Goal: Information Seeking & Learning: Compare options

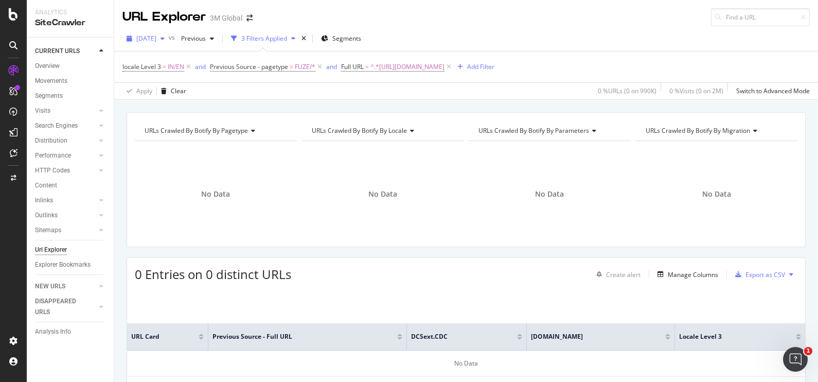
click at [169, 44] on div "[DATE]" at bounding box center [145, 38] width 46 height 15
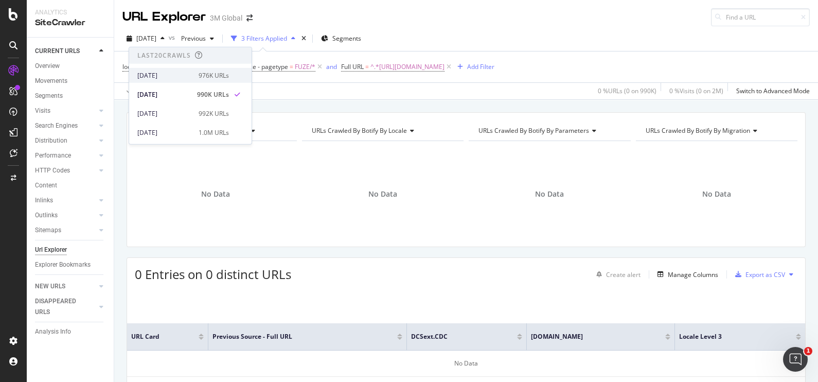
click at [198, 71] on div "976K URLs" at bounding box center [213, 74] width 30 height 9
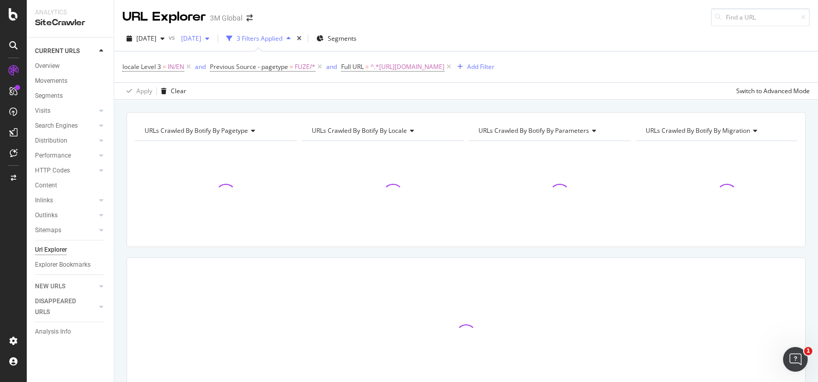
click at [201, 36] on span "[DATE]" at bounding box center [189, 38] width 24 height 9
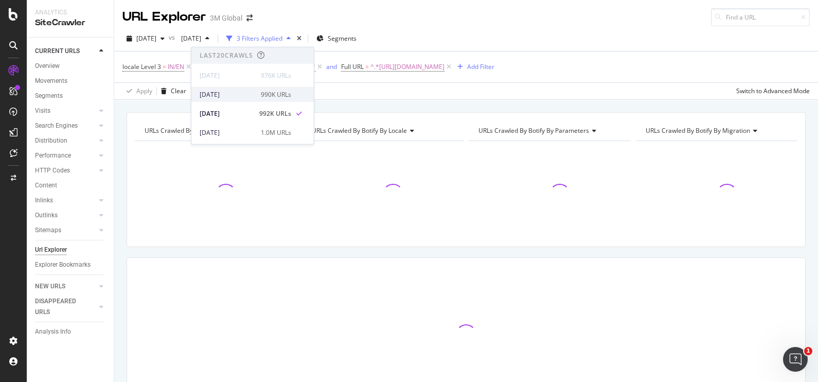
click at [251, 97] on div "[DATE] 990K URLs" at bounding box center [246, 93] width 92 height 9
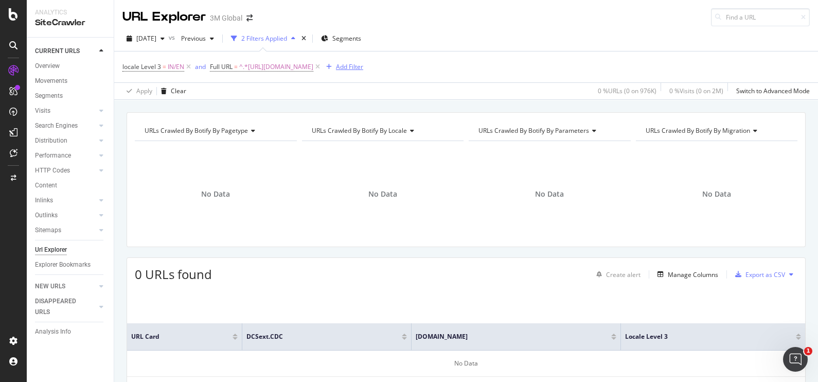
click at [363, 67] on div "Add Filter" at bounding box center [349, 66] width 27 height 9
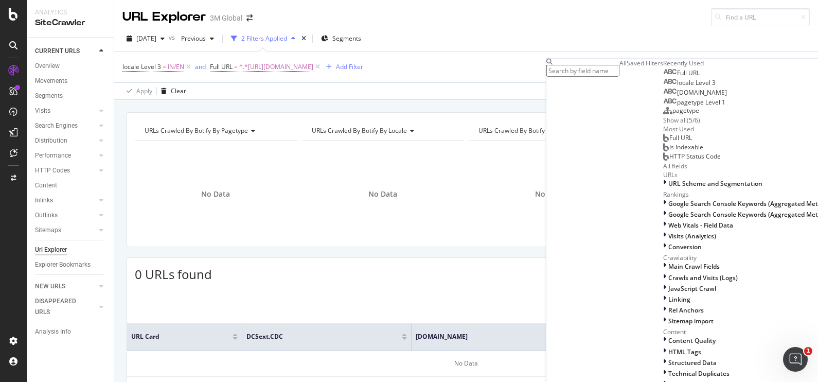
click at [626, 67] on div "Saved Filters" at bounding box center [644, 63] width 37 height 9
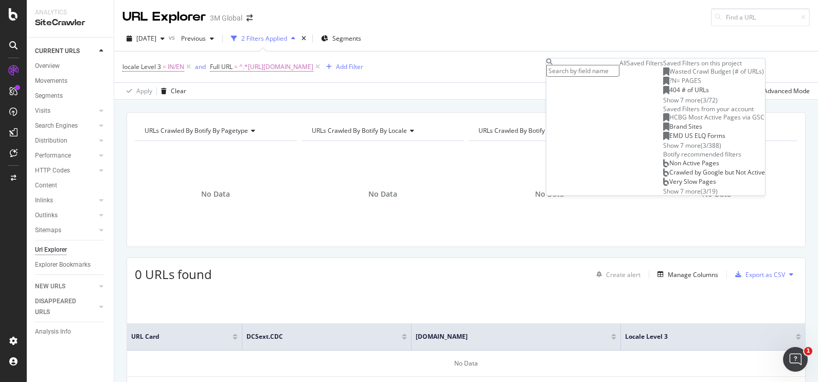
click at [619, 67] on div "All" at bounding box center [622, 63] width 7 height 9
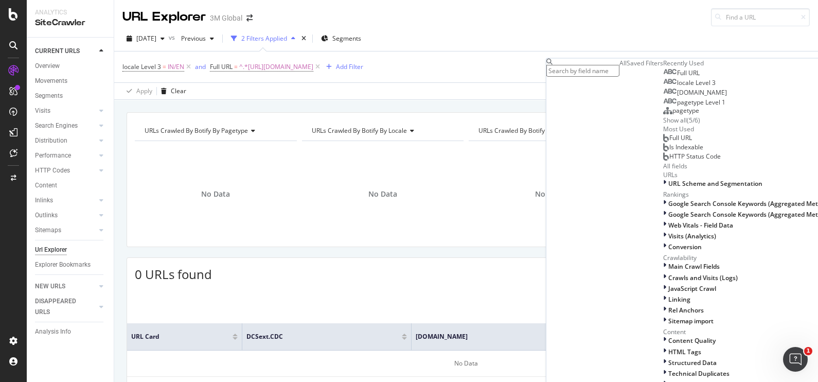
click at [572, 68] on input "text" at bounding box center [582, 71] width 73 height 12
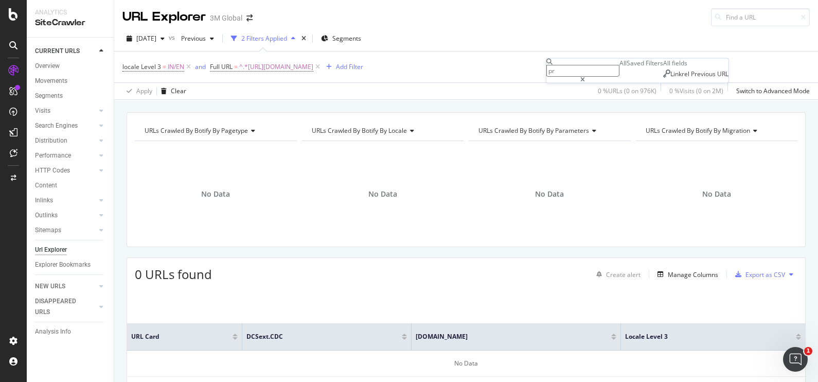
type input "p"
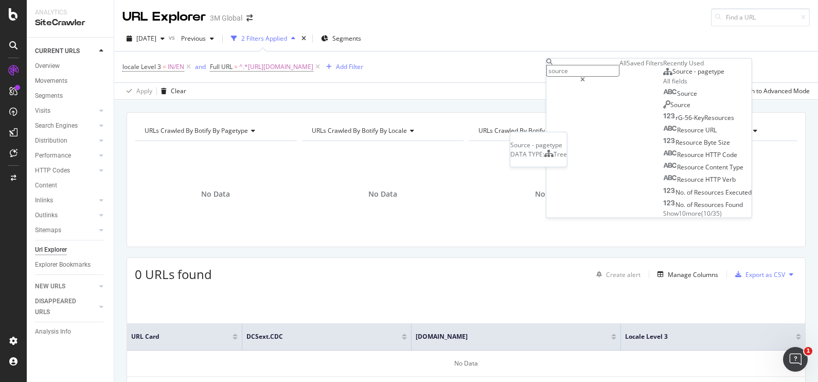
type input "source"
click at [697, 76] on span "pagetype" at bounding box center [710, 71] width 27 height 9
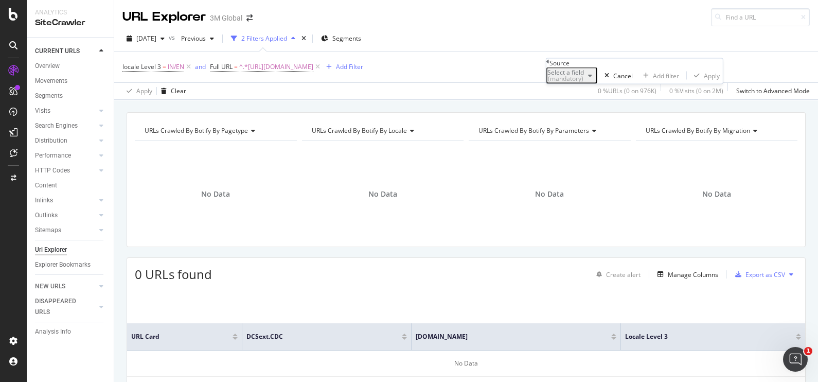
click at [584, 82] on div "(mandatory)" at bounding box center [565, 79] width 37 height 6
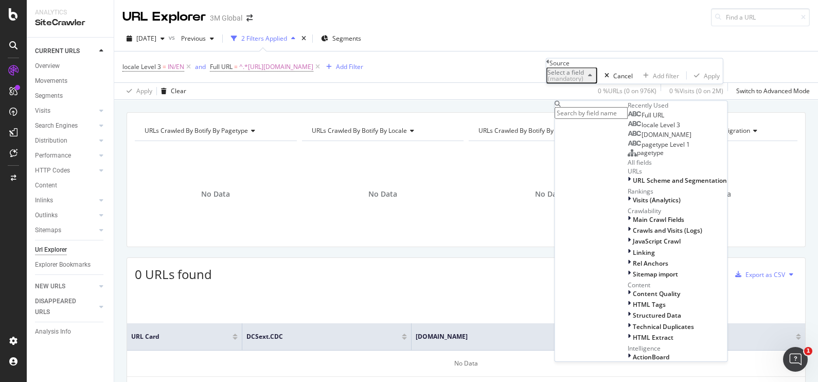
click at [559, 77] on div "Select a field (mandatory) Recently Used Full URL locale Level 3 [DOMAIN_NAME] …" at bounding box center [634, 75] width 176 height 16
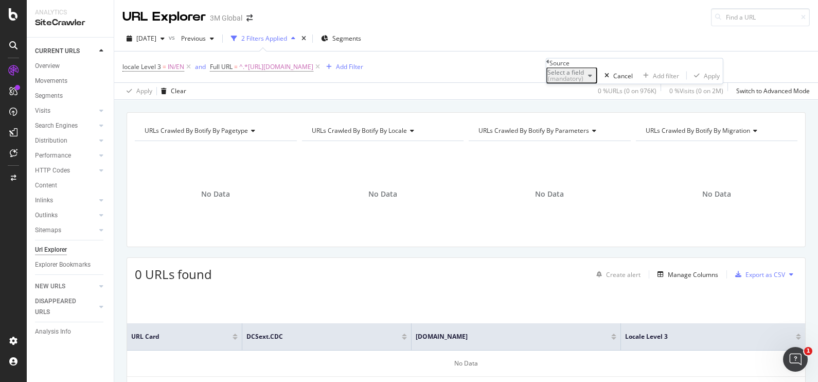
click at [596, 79] on div "button" at bounding box center [590, 75] width 12 height 6
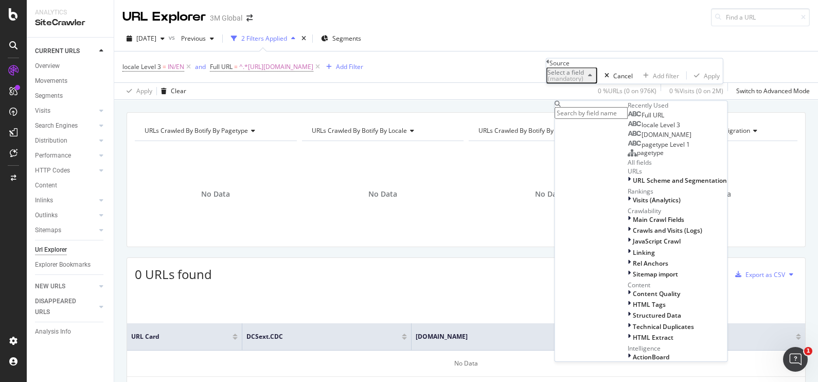
click at [523, 85] on div "Apply Clear 0 % URLs ( 0 on 976K ) 0 % Visits ( 0 on 2M ) Switch to Advanced Mo…" at bounding box center [465, 90] width 703 height 17
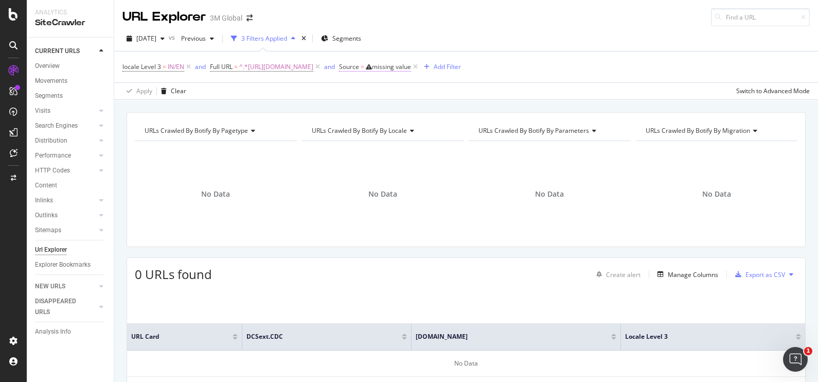
click at [411, 68] on div "missing value" at bounding box center [391, 66] width 39 height 9
click at [614, 82] on button "Cancel" at bounding box center [633, 73] width 39 height 16
click at [420, 67] on icon at bounding box center [415, 67] width 9 height 10
click at [363, 64] on div "Add Filter" at bounding box center [349, 66] width 27 height 9
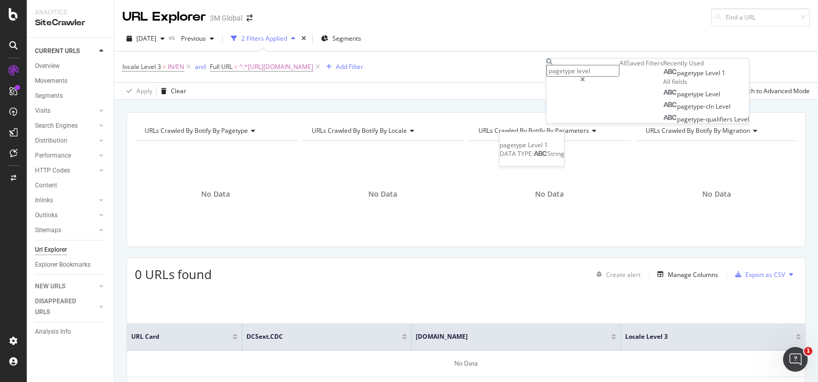
type input "pagetype level"
click at [677, 77] on span "pagetype" at bounding box center [691, 72] width 28 height 9
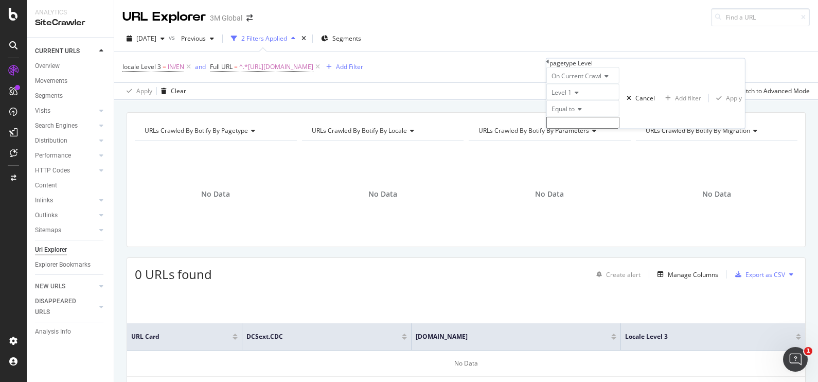
click at [577, 96] on icon at bounding box center [574, 92] width 7 height 6
click at [569, 132] on span "Level 3" at bounding box center [559, 127] width 20 height 9
click at [602, 129] on input "text" at bounding box center [582, 123] width 73 height 12
click at [582, 129] on input "fu" at bounding box center [582, 123] width 73 height 12
type input "f"
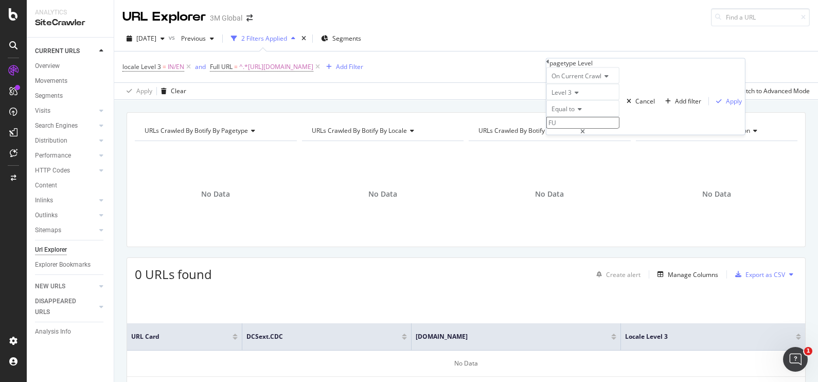
type input "F"
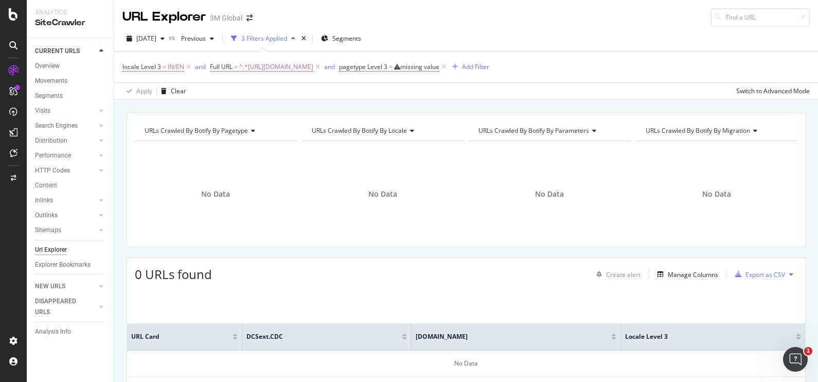
click at [525, 96] on div "Apply Clear Switch to Advanced Mode" at bounding box center [465, 90] width 703 height 17
click at [448, 67] on icon at bounding box center [443, 67] width 9 height 10
click at [363, 65] on div "Add Filter" at bounding box center [349, 66] width 27 height 9
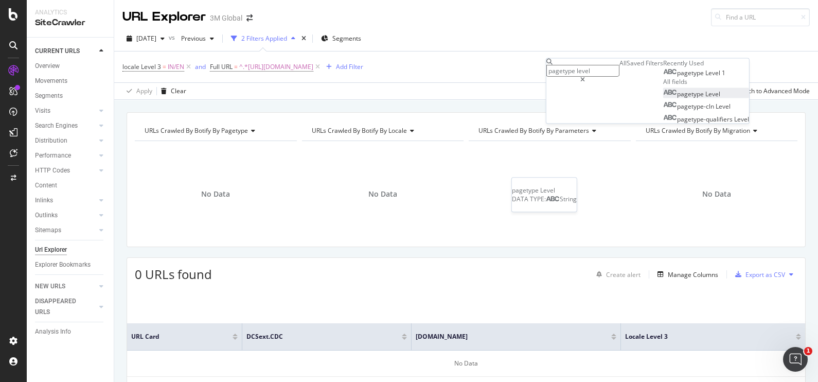
click at [705, 98] on span "Level" at bounding box center [712, 93] width 15 height 9
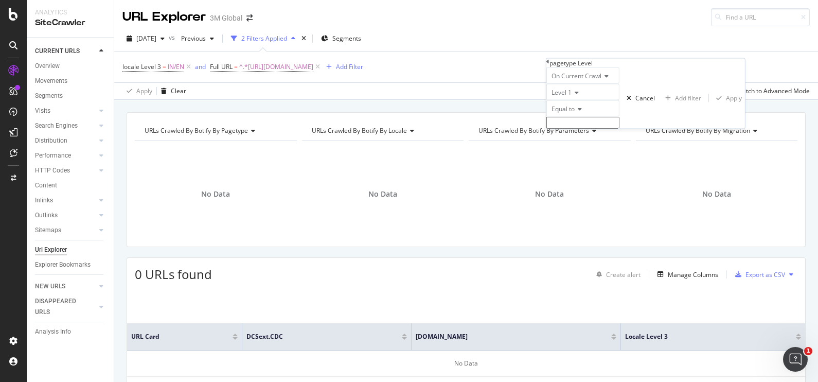
click at [584, 129] on input "text" at bounding box center [582, 123] width 73 height 12
click at [577, 149] on span "FUZE" at bounding box center [564, 144] width 30 height 9
type input "FUZE"
click at [726, 105] on div "Apply" at bounding box center [734, 101] width 16 height 9
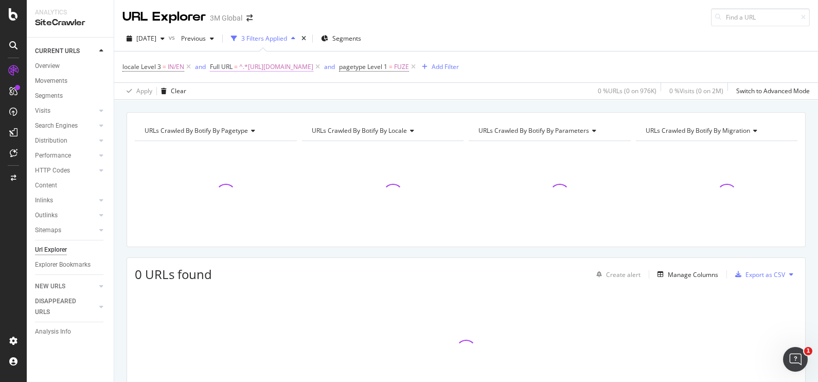
drag, startPoint x: 586, startPoint y: 64, endPoint x: 525, endPoint y: 67, distance: 60.3
click at [418, 68] on span "locale Level 3 = IN/EN and Full URL = ^.*[URL][DOMAIN_NAME] and pagetype Level …" at bounding box center [269, 66] width 295 height 9
drag, startPoint x: 525, startPoint y: 67, endPoint x: 564, endPoint y: 78, distance: 39.4
click at [564, 78] on div "locale Level 3 = IN/EN and Full URL = ^.*[URL][DOMAIN_NAME] and pagetype Level …" at bounding box center [465, 66] width 687 height 31
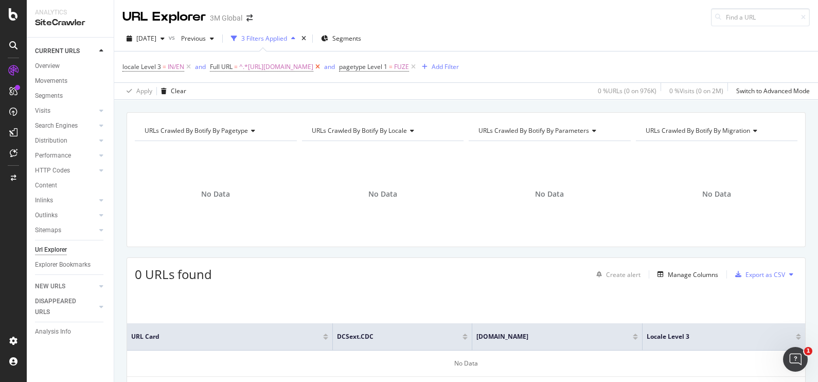
click at [322, 67] on icon at bounding box center [317, 67] width 9 height 10
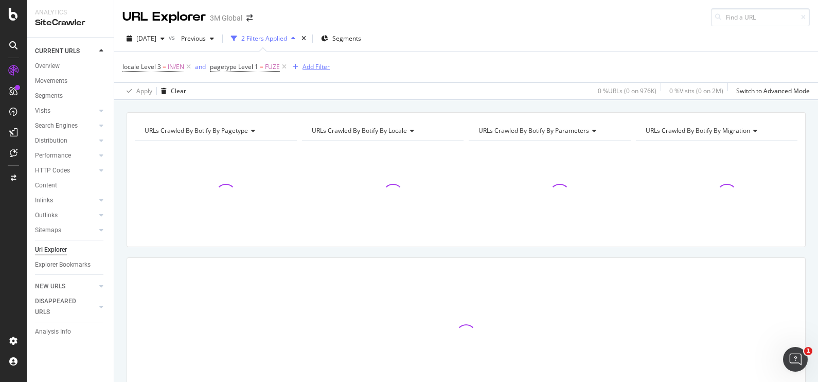
click at [316, 64] on div "Add Filter" at bounding box center [315, 66] width 27 height 9
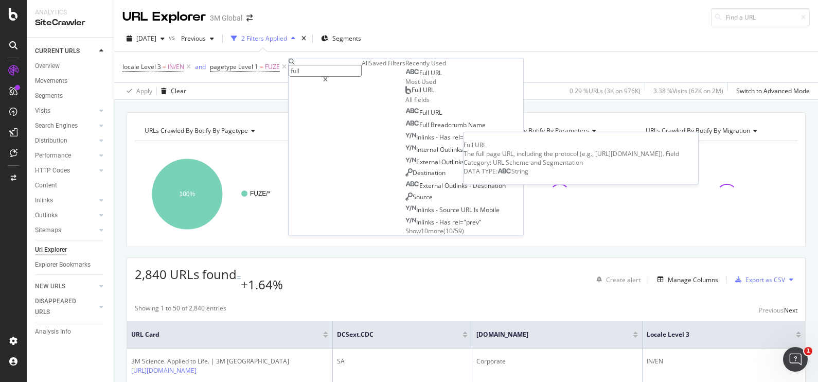
type input "full"
click at [430, 77] on span "URL" at bounding box center [435, 72] width 11 height 9
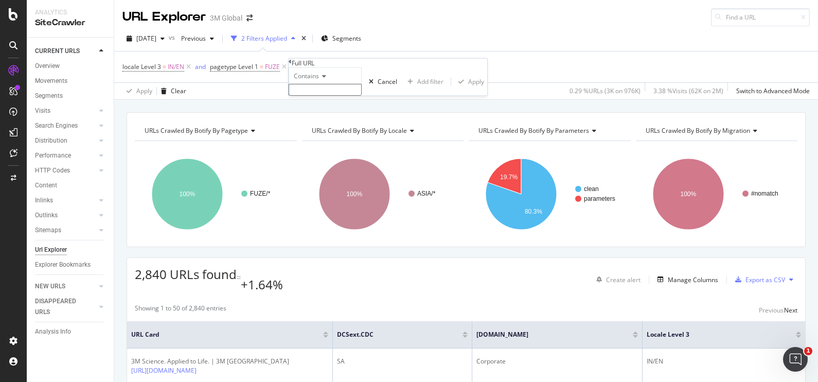
click at [351, 96] on input "text" at bounding box center [324, 90] width 73 height 12
paste input "[URL][DOMAIN_NAME]"
click at [330, 102] on div "Contains [URL][DOMAIN_NAME] Cancel Add filter Apply" at bounding box center [387, 84] width 198 height 34
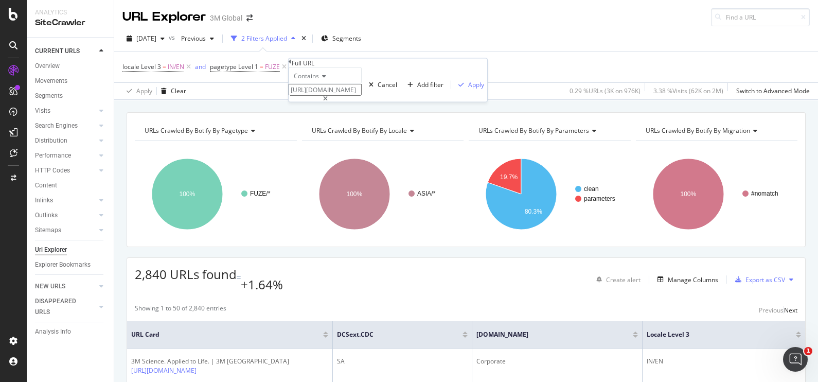
click at [361, 96] on input "[URL][DOMAIN_NAME]" at bounding box center [324, 90] width 73 height 12
type input "[URL][DOMAIN_NAME]"
click at [468, 89] on div "Apply" at bounding box center [476, 84] width 16 height 9
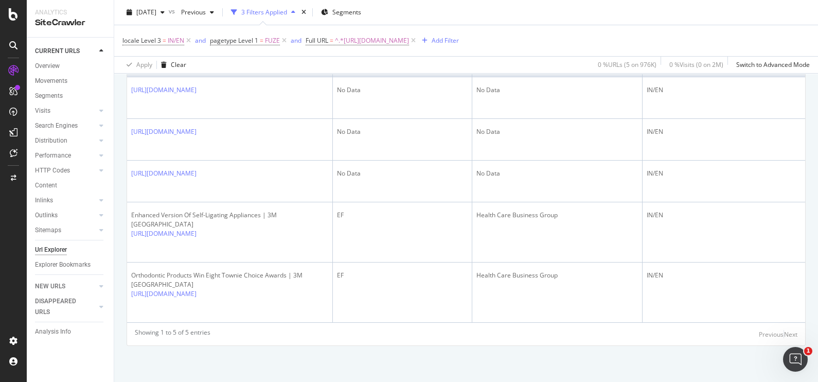
scroll to position [276, 0]
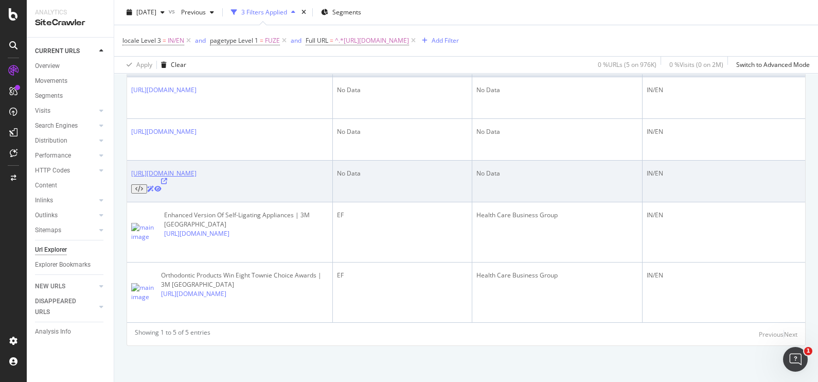
drag, startPoint x: 130, startPoint y: 190, endPoint x: 170, endPoint y: 221, distance: 50.2
click at [170, 202] on td "[URL][DOMAIN_NAME]" at bounding box center [230, 181] width 206 height 42
copy link "[URL][DOMAIN_NAME]"
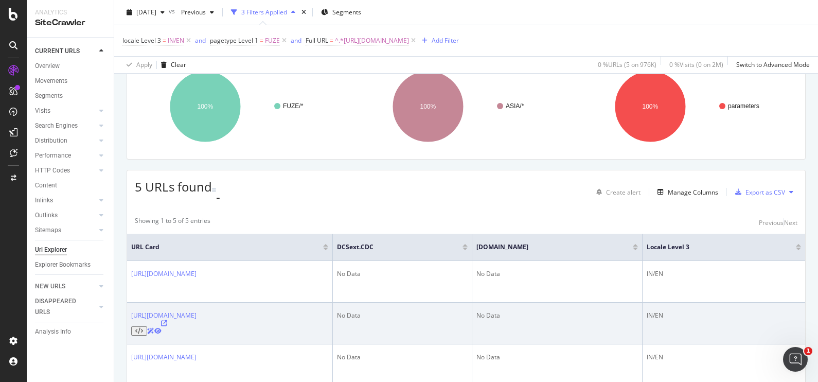
scroll to position [0, 0]
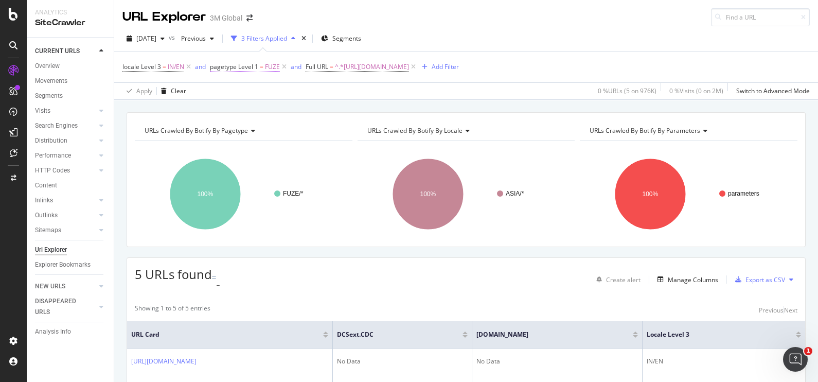
click at [263, 66] on span "pagetype Level 1 = FUZE" at bounding box center [245, 66] width 70 height 9
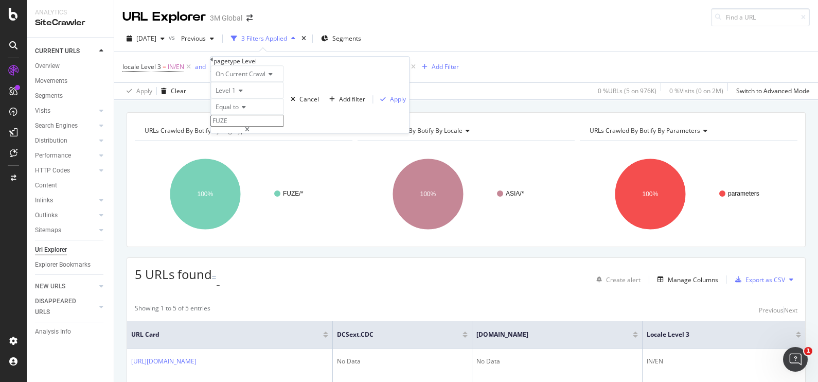
click at [243, 94] on icon at bounding box center [238, 90] width 7 height 6
click at [233, 130] on span "Level 3" at bounding box center [223, 125] width 20 height 9
click at [376, 102] on div "button" at bounding box center [383, 99] width 14 height 6
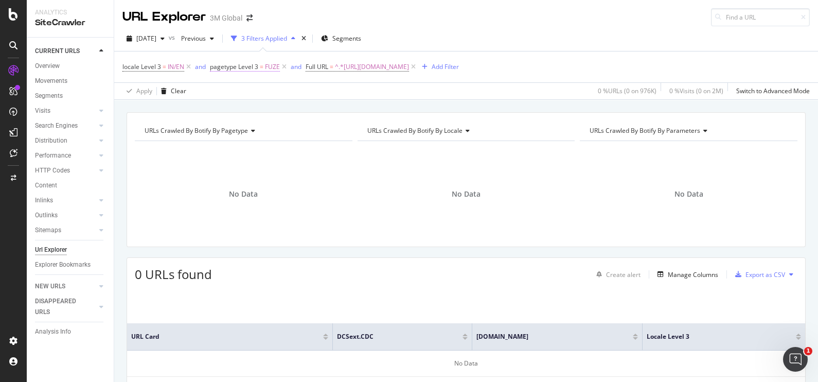
click at [249, 66] on span "pagetype Level 3" at bounding box center [234, 66] width 48 height 9
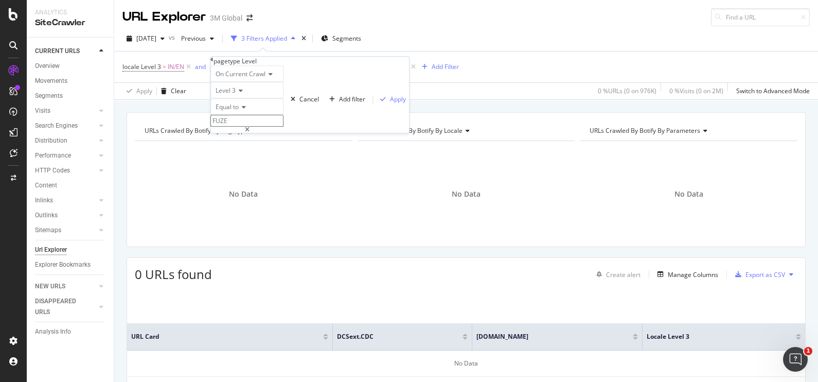
click at [243, 94] on icon at bounding box center [238, 90] width 7 height 6
click at [233, 119] on span "Level 2" at bounding box center [223, 114] width 20 height 9
click at [390, 103] on div "Apply" at bounding box center [398, 99] width 16 height 9
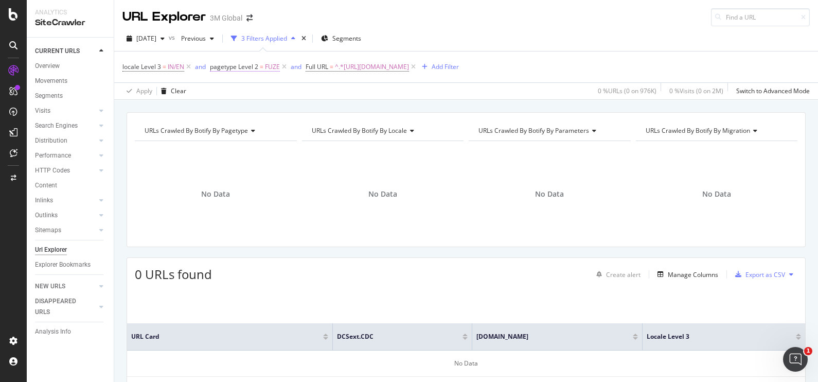
click at [270, 69] on span "FUZE" at bounding box center [272, 67] width 15 height 14
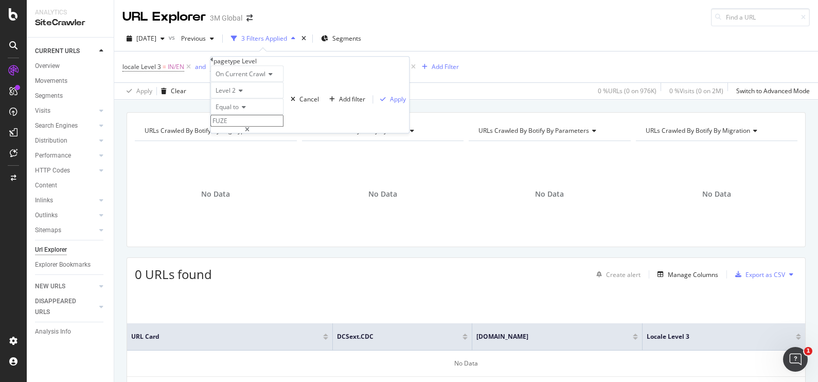
click at [235, 95] on span "Level 2" at bounding box center [225, 90] width 20 height 9
click at [233, 108] on span "Level 1" at bounding box center [223, 103] width 20 height 9
click at [380, 102] on icon "button" at bounding box center [383, 99] width 6 height 6
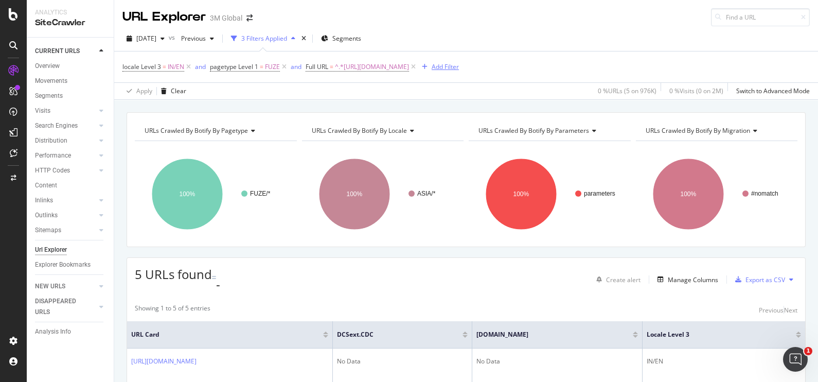
click at [459, 72] on button "Add Filter" at bounding box center [438, 67] width 41 height 12
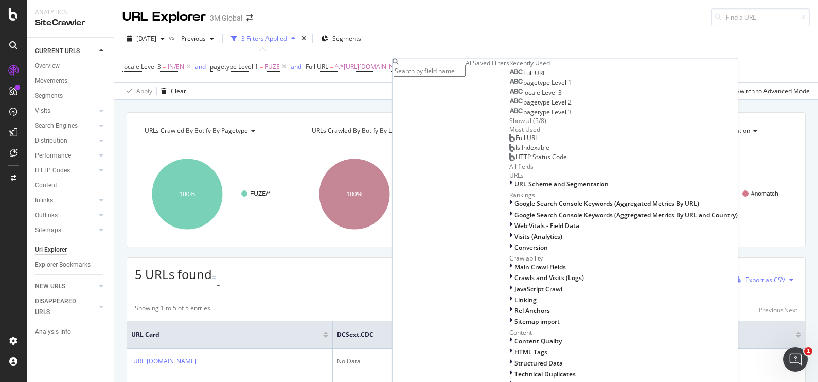
scroll to position [159, 0]
click at [512, 179] on icon at bounding box center [510, 183] width 3 height 9
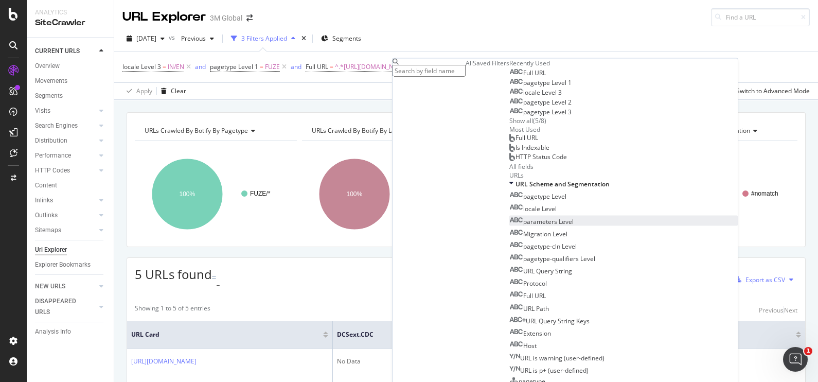
scroll to position [542, 0]
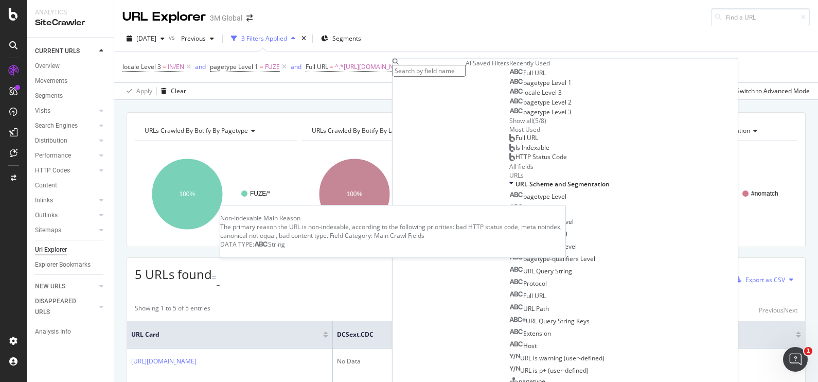
scroll to position [553, 0]
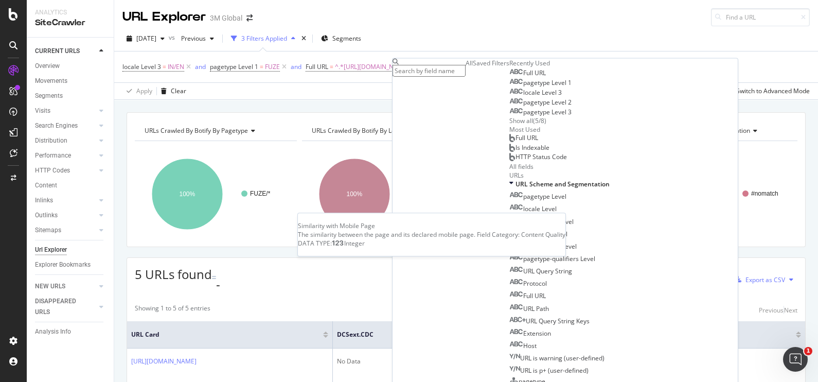
scroll to position [878, 0]
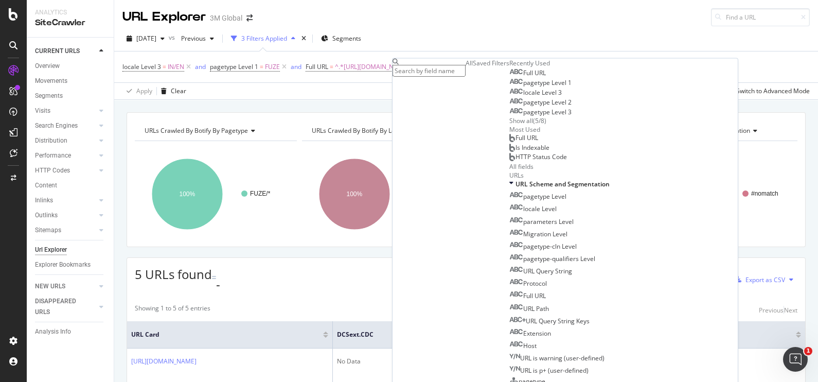
scroll to position [316, 0]
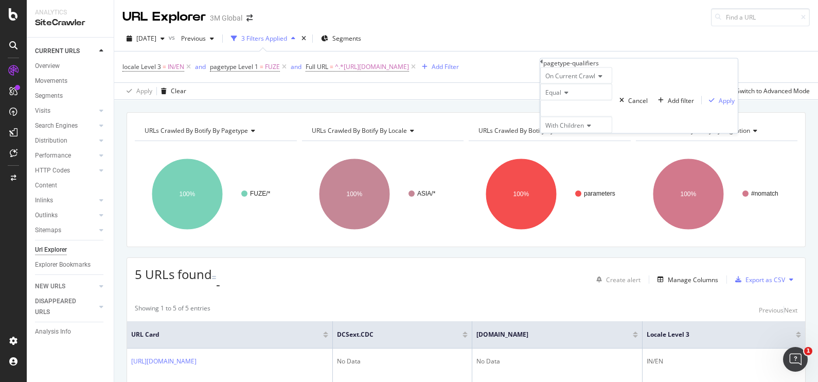
click at [602, 79] on icon at bounding box center [598, 76] width 7 height 6
click at [568, 96] on icon at bounding box center [564, 92] width 7 height 6
click at [612, 117] on div at bounding box center [576, 108] width 72 height 16
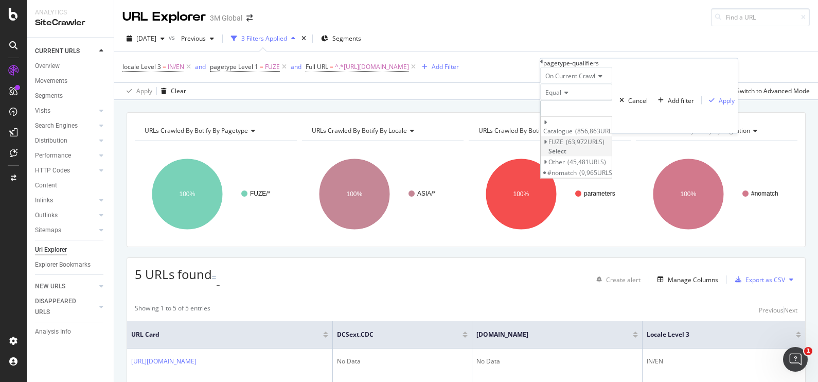
click at [604, 146] on div "FUZE 63,972 URLS" at bounding box center [576, 141] width 56 height 9
click at [566, 155] on span "Select" at bounding box center [557, 150] width 18 height 9
click at [712, 133] on div "On Current Crawl Equal FUZE With Children Cancel Add filter Apply" at bounding box center [638, 100] width 197 height 66
click at [718, 104] on div "Apply" at bounding box center [726, 100] width 16 height 9
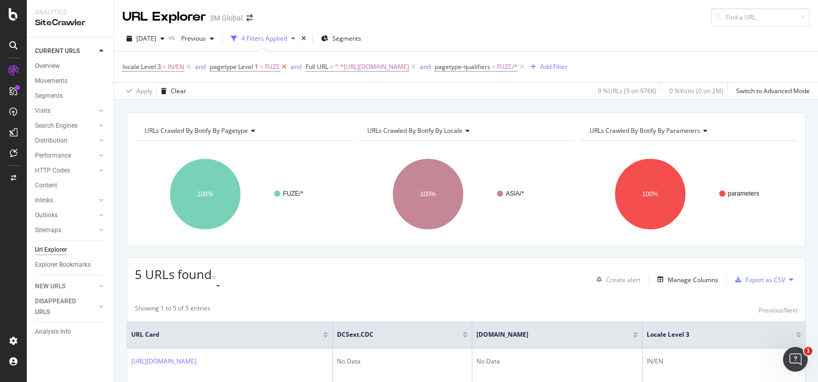
click at [284, 67] on icon at bounding box center [284, 67] width 9 height 10
click at [322, 68] on icon at bounding box center [317, 67] width 9 height 10
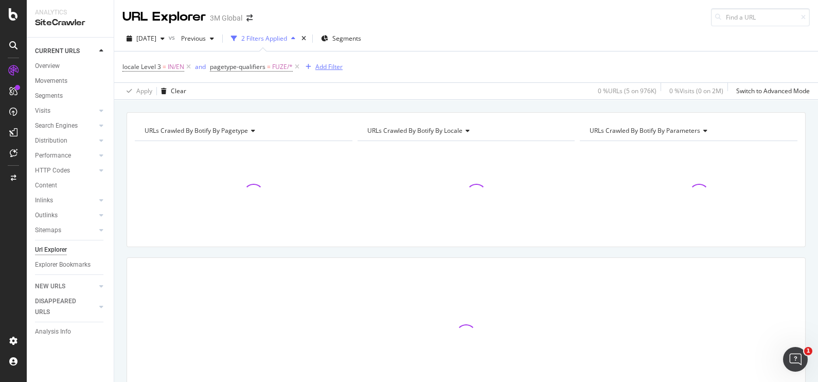
click at [315, 63] on div "Add Filter" at bounding box center [328, 66] width 27 height 9
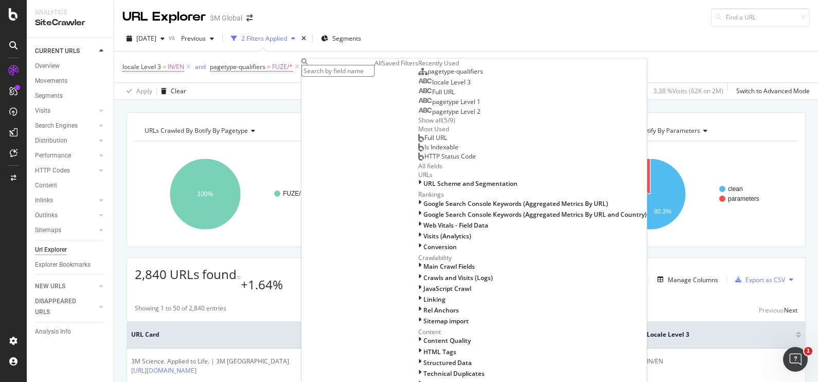
scroll to position [134, 0]
click at [418, 188] on icon at bounding box center [419, 183] width 3 height 9
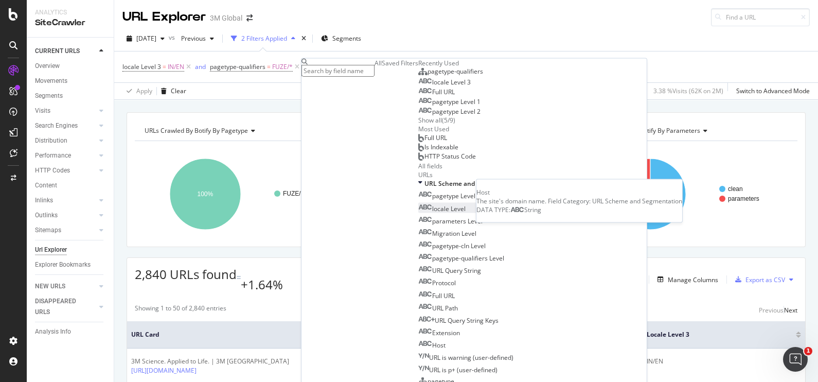
scroll to position [324, 0]
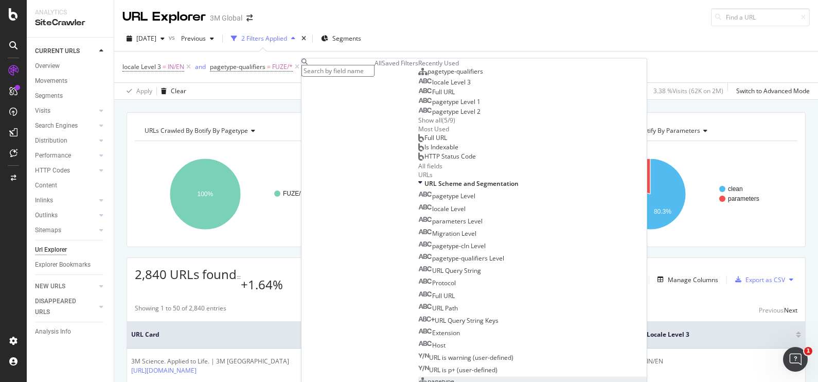
click at [418, 376] on div "pagetype" at bounding box center [436, 380] width 36 height 9
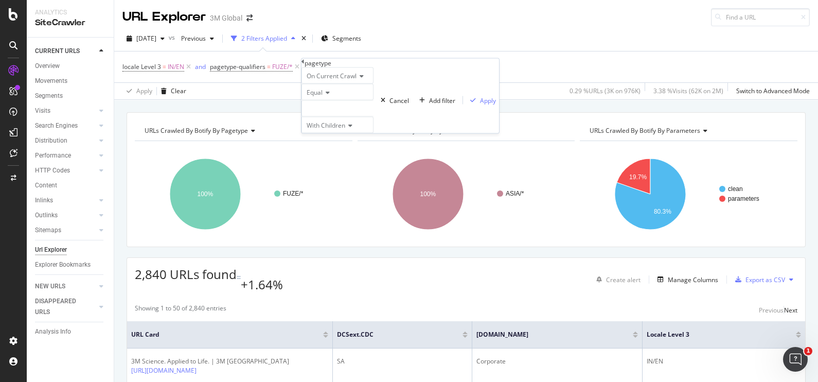
click at [364, 79] on icon at bounding box center [359, 76] width 7 height 6
click at [479, 92] on div "Apply Clear 0.29 % URLs ( 3K on 976K ) 3.38 % Visits ( 62K on 2M ) Switch to Ad…" at bounding box center [465, 90] width 703 height 17
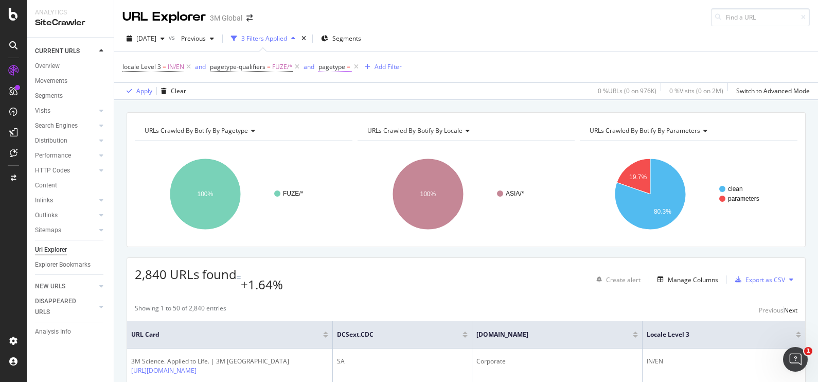
click at [348, 67] on span "=" at bounding box center [349, 66] width 4 height 9
click at [352, 115] on div at bounding box center [354, 106] width 72 height 16
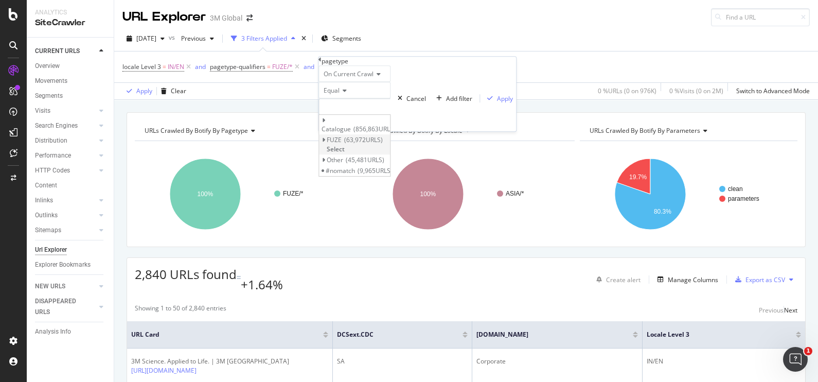
click at [354, 144] on div "FUZE 63,972 URLS" at bounding box center [355, 140] width 56 height 9
click at [344, 153] on span "Select" at bounding box center [336, 148] width 18 height 9
click at [497, 103] on div "Apply" at bounding box center [505, 98] width 16 height 9
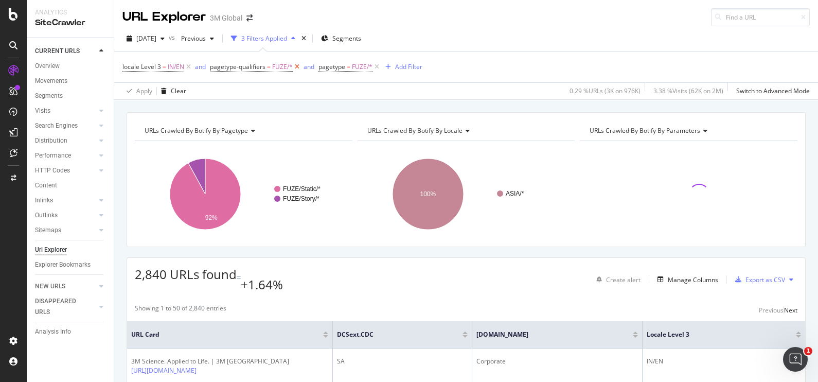
click at [298, 68] on icon at bounding box center [297, 67] width 9 height 10
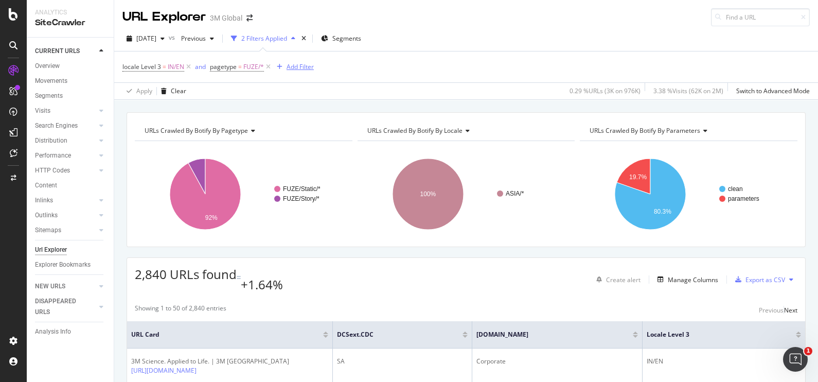
click at [303, 69] on div "Add Filter" at bounding box center [299, 66] width 27 height 9
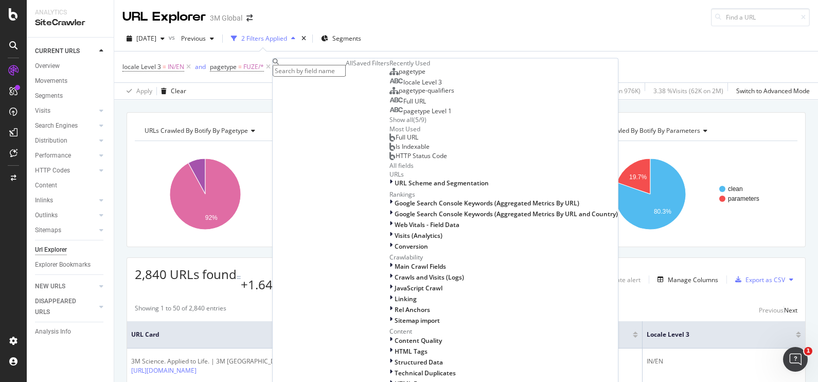
click at [403, 105] on span "Full URL" at bounding box center [414, 101] width 23 height 9
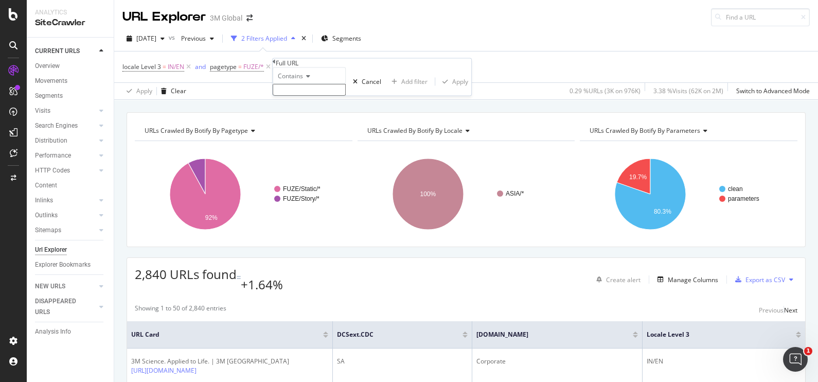
click at [346, 96] on input "text" at bounding box center [309, 90] width 73 height 12
paste input "[URL][DOMAIN_NAME]"
type input "[URL][DOMAIN_NAME]"
click at [346, 96] on input "text" at bounding box center [309, 90] width 73 height 12
paste input "[URL][DOMAIN_NAME]"
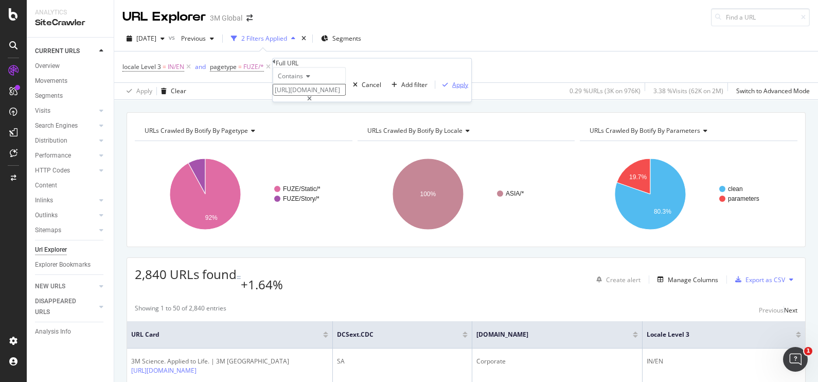
scroll to position [0, 258]
type input "[URL][DOMAIN_NAME]"
click at [452, 89] on div "Apply" at bounding box center [460, 84] width 16 height 9
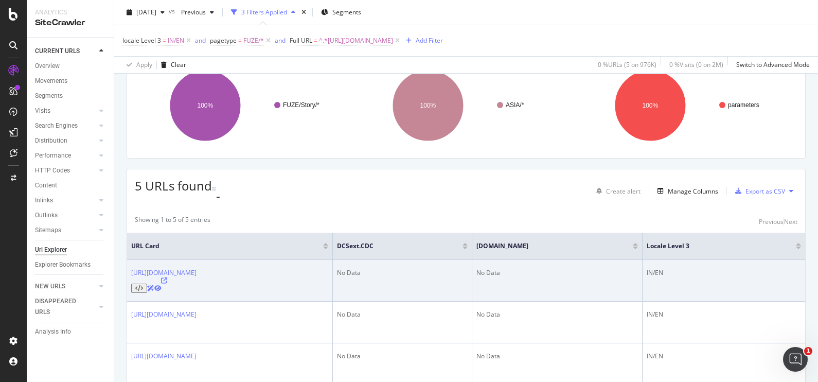
scroll to position [88, 0]
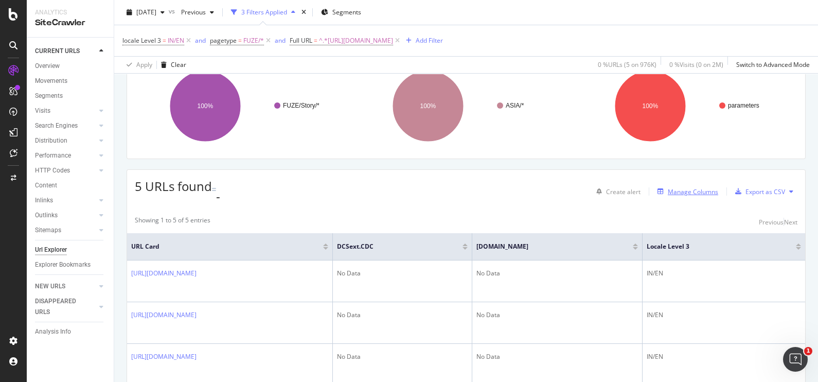
click at [684, 188] on div "Manage Columns" at bounding box center [692, 191] width 50 height 9
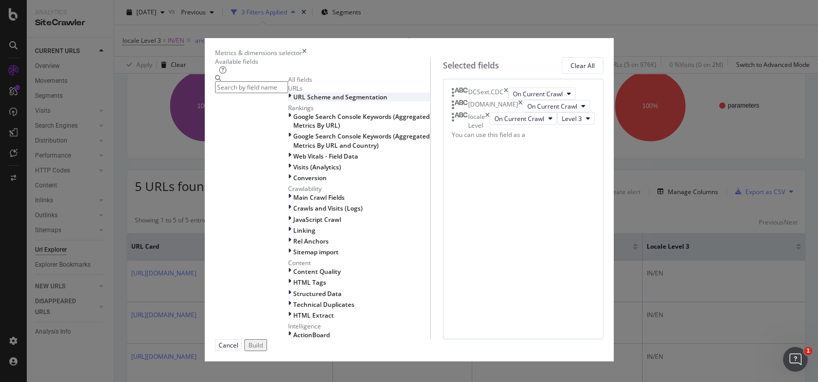
click at [288, 101] on div "modal" at bounding box center [290, 97] width 5 height 9
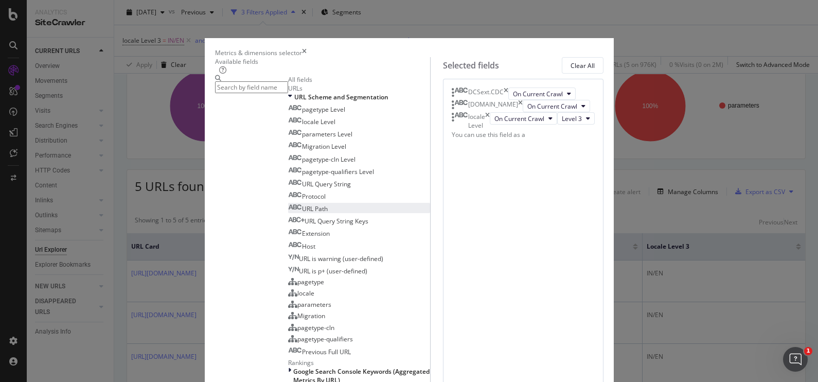
scroll to position [463, 0]
click at [288, 93] on input "modal" at bounding box center [251, 87] width 73 height 12
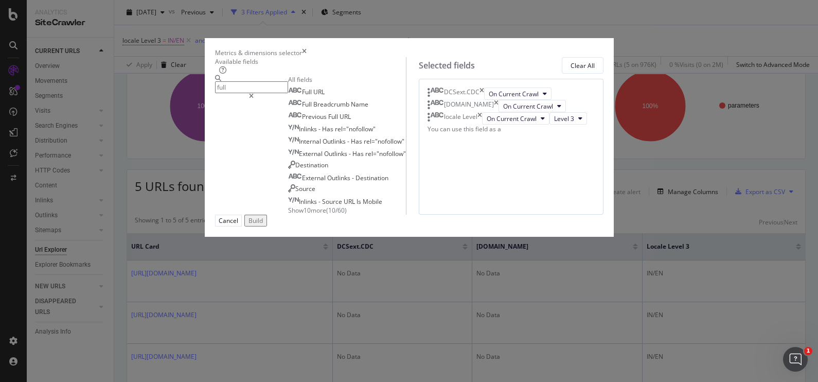
scroll to position [0, 0]
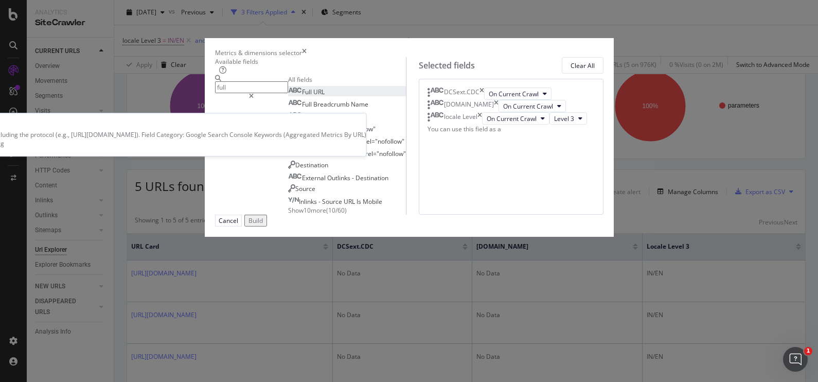
click at [288, 96] on div "Full URL" at bounding box center [306, 91] width 37 height 9
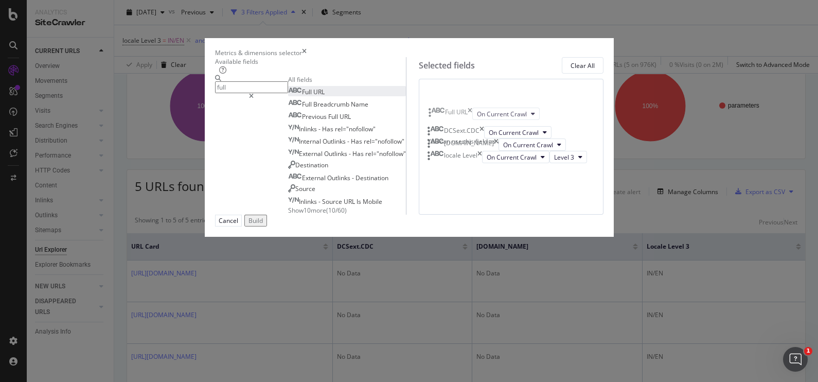
drag, startPoint x: 527, startPoint y: 220, endPoint x: 525, endPoint y: 116, distance: 103.9
click at [525, 116] on body "Analytics SiteCrawler CURRENT URLS Overview Movements Segments Visits Analysis …" at bounding box center [409, 191] width 818 height 382
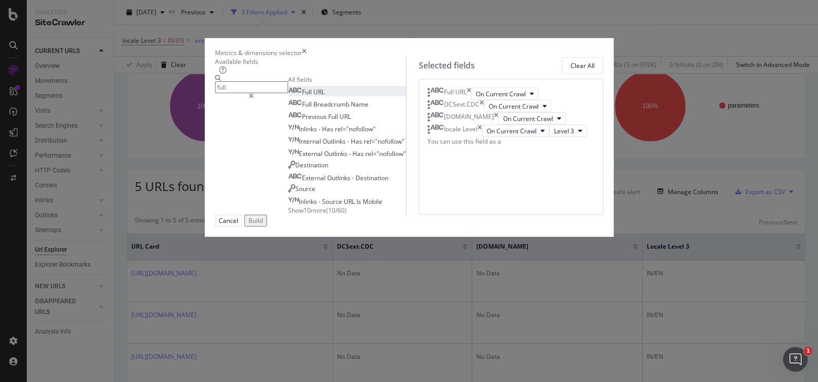
click at [235, 93] on input "full" at bounding box center [251, 87] width 73 height 12
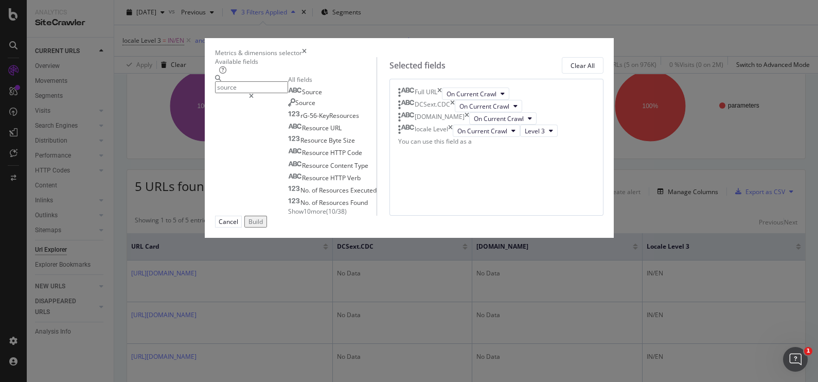
type input "source"
click at [288, 215] on span "Show 10 more" at bounding box center [307, 211] width 38 height 9
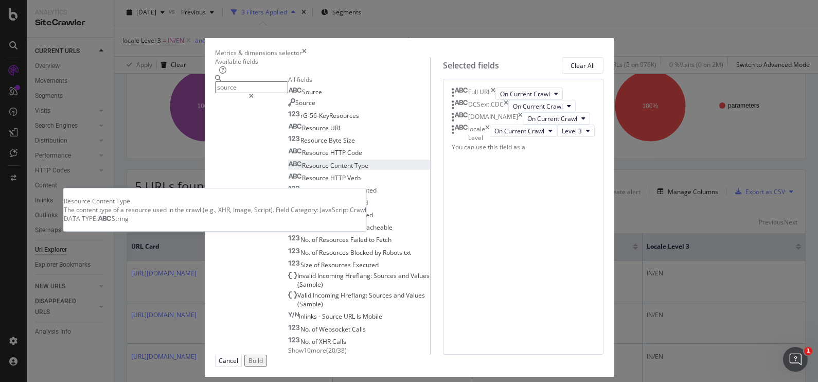
scroll to position [81, 0]
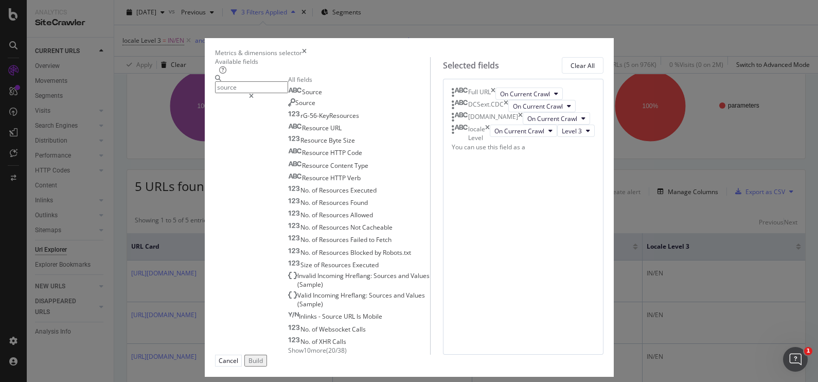
click at [288, 346] on span "Show 10 more" at bounding box center [307, 350] width 38 height 9
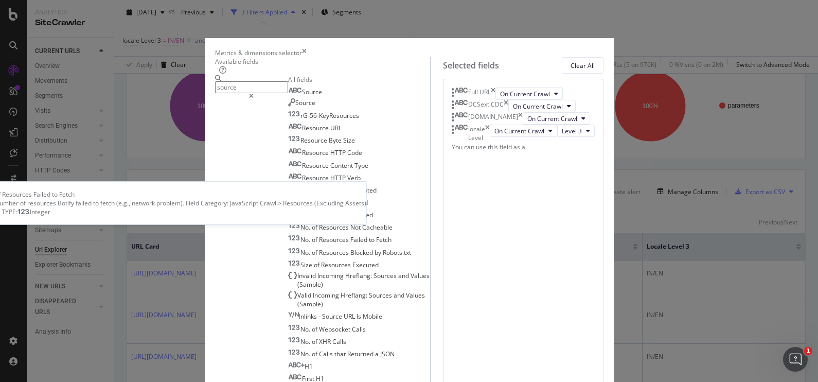
scroll to position [204, 0]
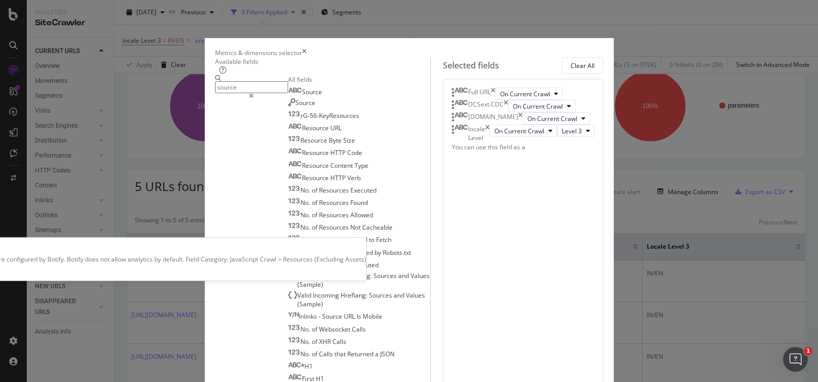
scroll to position [0, 0]
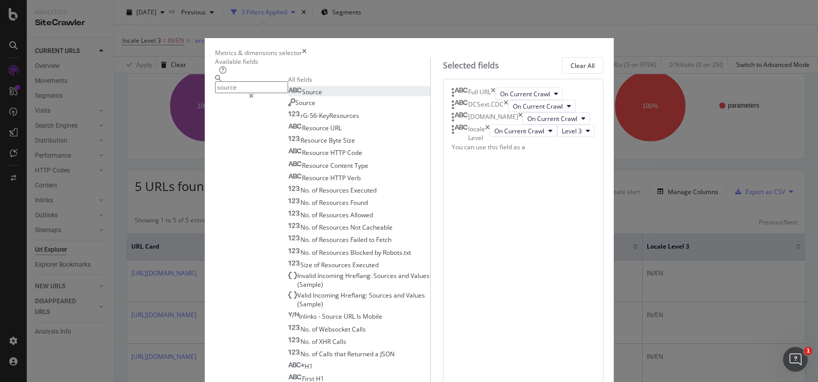
click at [288, 96] on div "Source" at bounding box center [305, 91] width 34 height 9
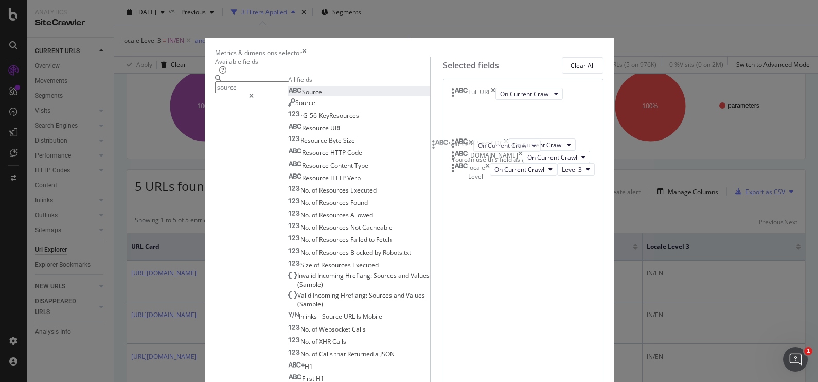
drag, startPoint x: 496, startPoint y: 253, endPoint x: 496, endPoint y: 142, distance: 111.1
click at [496, 142] on body "Analytics SiteCrawler CURRENT URLS Overview Movements Segments Visits Analysis …" at bounding box center [409, 191] width 818 height 382
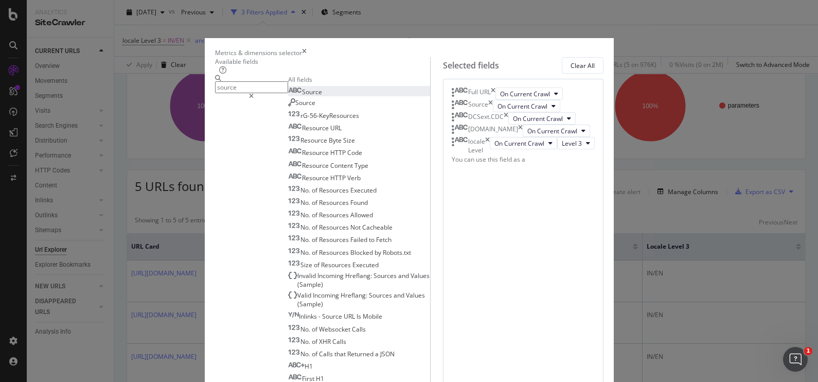
click at [243, 90] on input "source" at bounding box center [251, 87] width 73 height 12
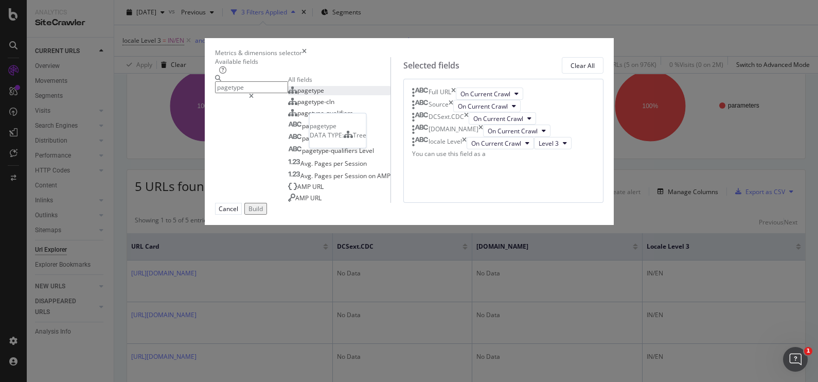
click at [297, 95] on span "pagetype" at bounding box center [310, 90] width 27 height 9
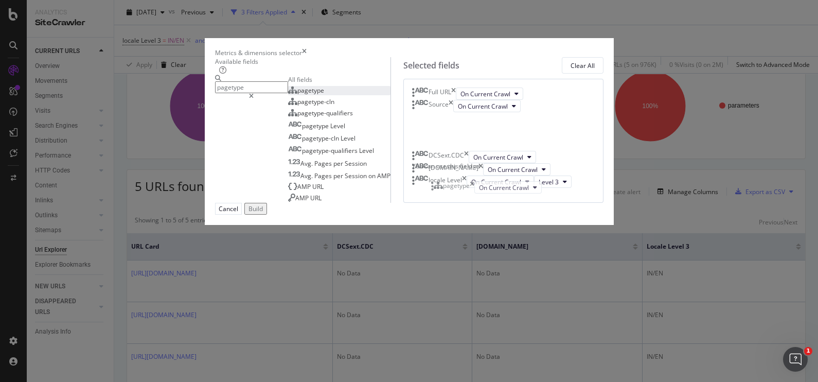
drag, startPoint x: 518, startPoint y: 291, endPoint x: 518, endPoint y: 185, distance: 105.9
click at [518, 185] on body "Analytics SiteCrawler CURRENT URLS Overview Movements Segments Visits Analysis …" at bounding box center [409, 191] width 818 height 382
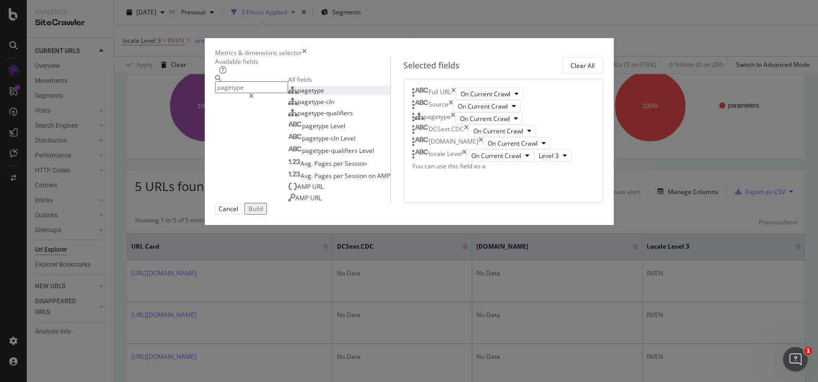
click at [288, 93] on input "pagetype" at bounding box center [251, 87] width 73 height 12
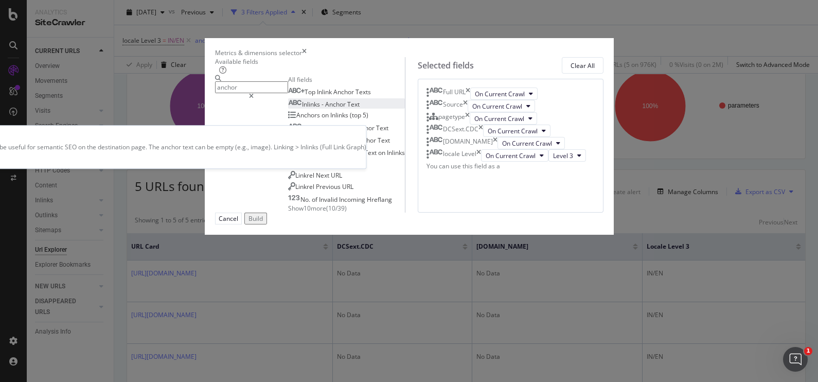
type input "anchor"
click at [325, 108] on span "Anchor" at bounding box center [336, 104] width 22 height 9
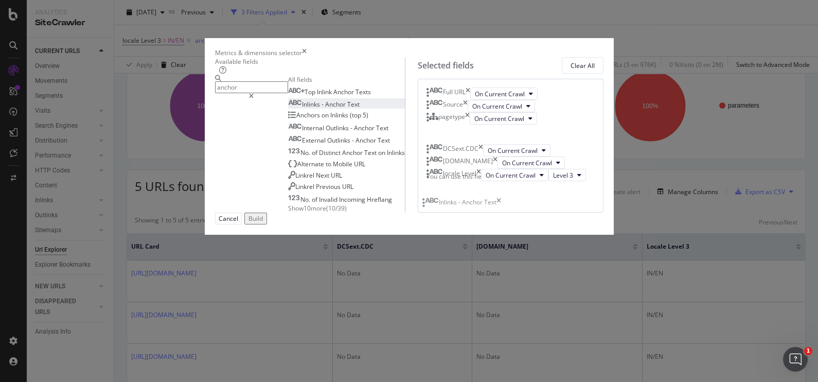
drag, startPoint x: 523, startPoint y: 308, endPoint x: 515, endPoint y: 202, distance: 106.7
click at [515, 202] on body "Analytics SiteCrawler CURRENT URLS Overview Movements Segments Visits Analysis …" at bounding box center [409, 191] width 818 height 382
click at [369, 212] on div "Available fields anchor All fields Top Inlink Anchor Texts Inlinks - Anchor Tex…" at bounding box center [409, 134] width 388 height 155
click at [263, 223] on div "Build" at bounding box center [255, 218] width 14 height 9
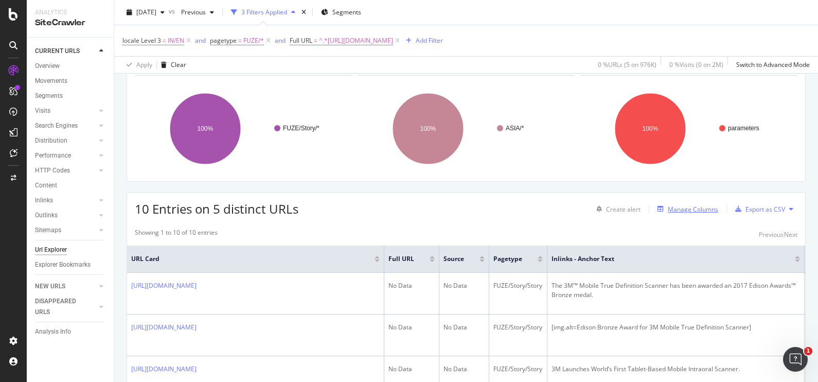
click at [684, 208] on div "Manage Columns" at bounding box center [692, 209] width 50 height 9
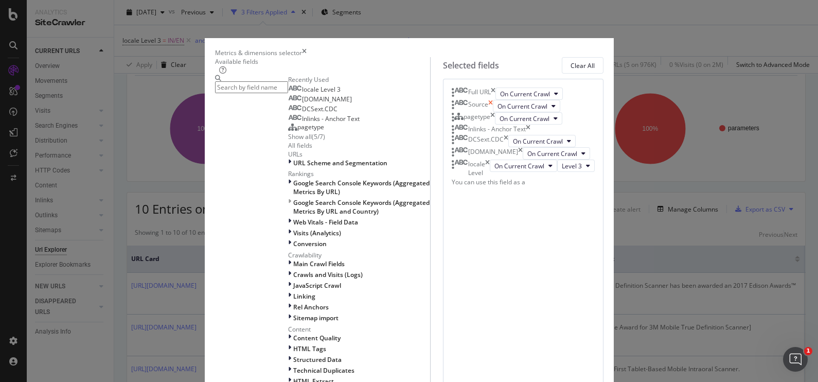
click at [493, 112] on icon "times" at bounding box center [490, 106] width 5 height 12
click at [262, 93] on input "modal" at bounding box center [251, 87] width 73 height 12
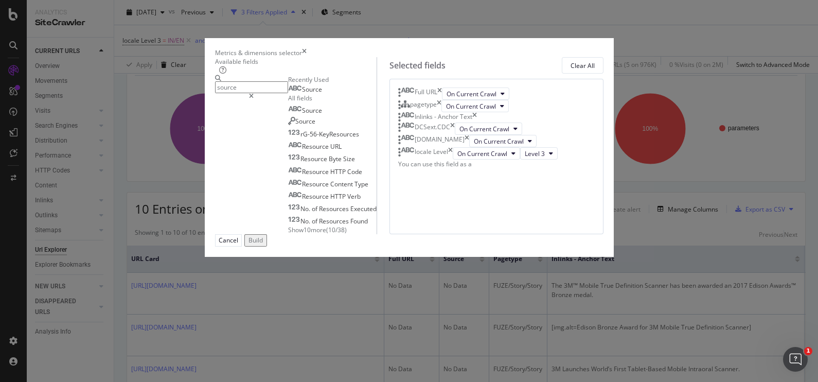
type input "source"
click at [288, 234] on span "Show 10 more" at bounding box center [307, 229] width 38 height 9
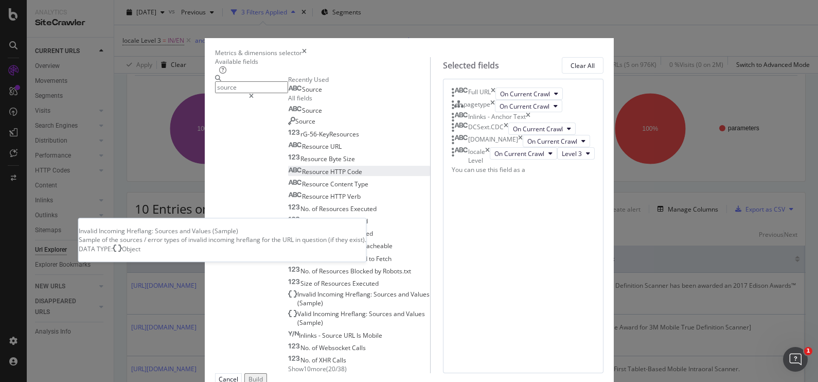
scroll to position [126, 0]
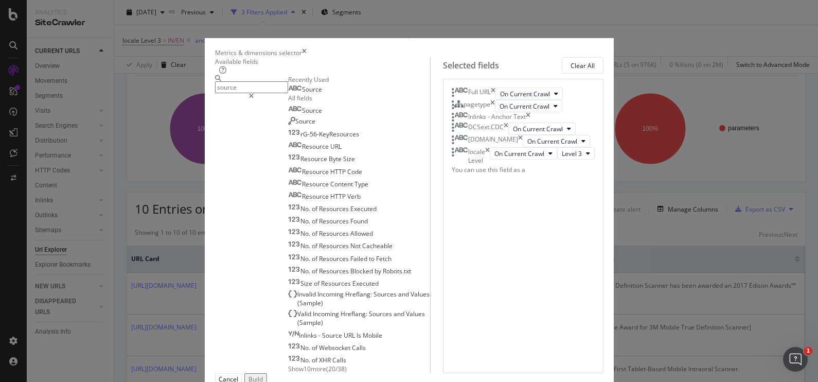
click at [288, 364] on span "Show 10 more" at bounding box center [307, 368] width 38 height 9
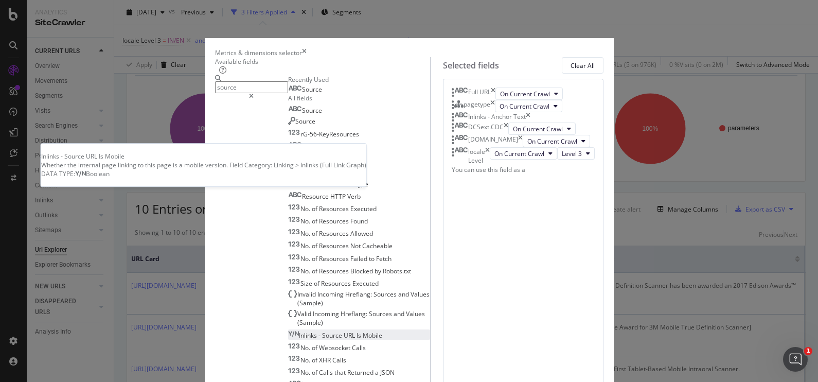
scroll to position [249, 0]
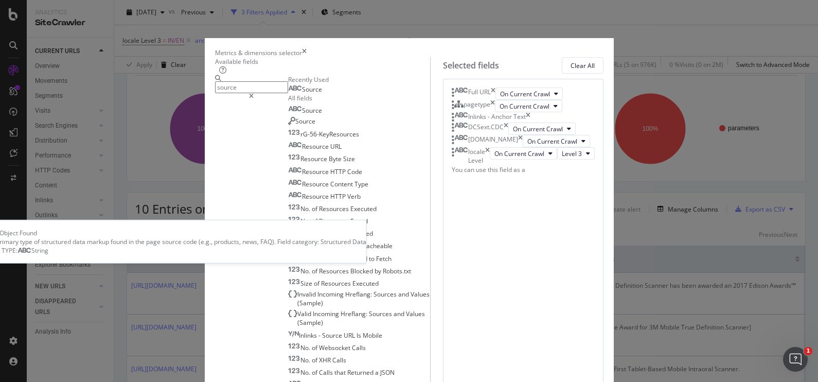
scroll to position [0, 0]
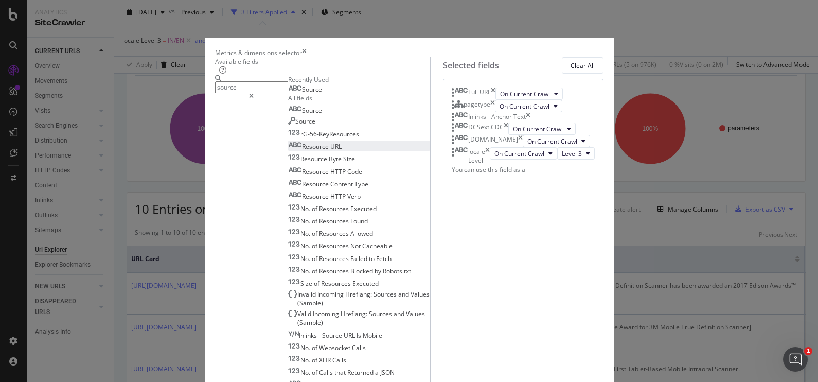
click at [302, 151] on span "Resource" at bounding box center [316, 146] width 28 height 9
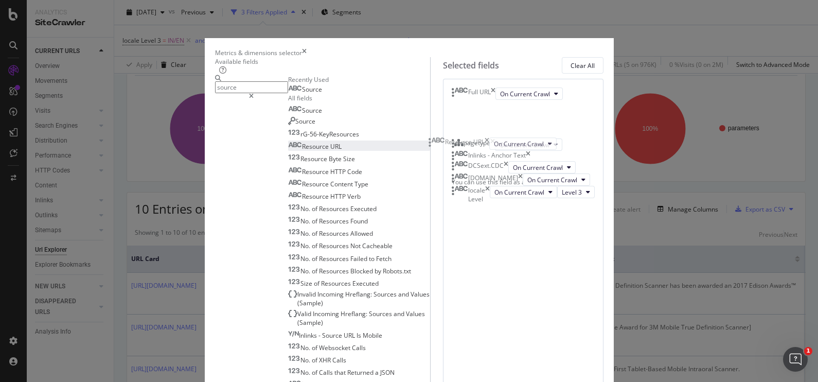
drag, startPoint x: 547, startPoint y: 289, endPoint x: 543, endPoint y: 137, distance: 151.7
click at [543, 137] on body "Analytics SiteCrawler CURRENT URLS Overview Movements Segments Visits Analysis …" at bounding box center [409, 191] width 818 height 382
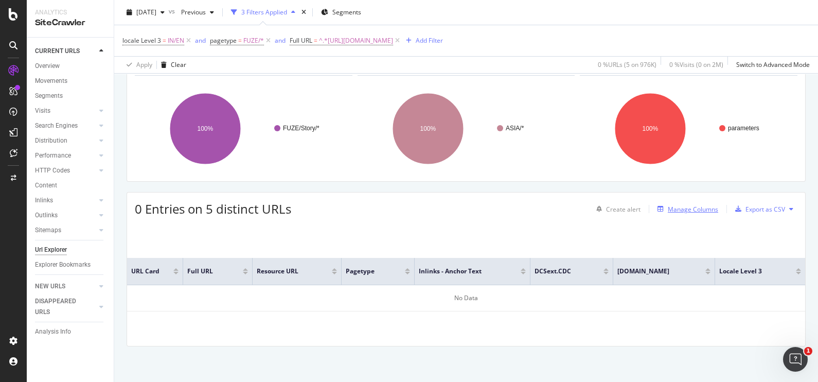
click at [676, 209] on div "Manage Columns" at bounding box center [692, 209] width 50 height 9
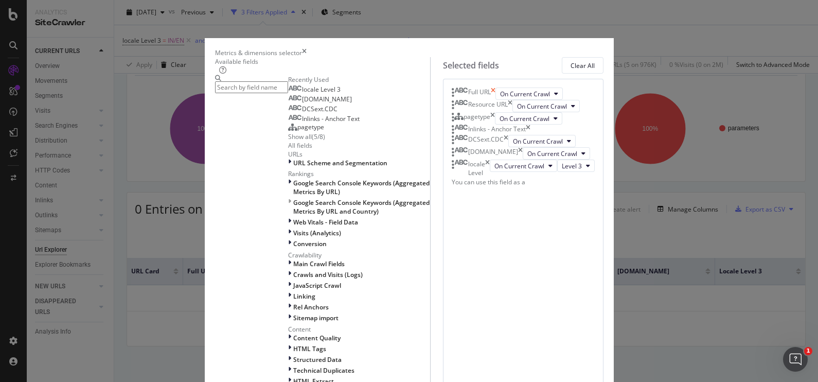
click at [495, 100] on icon "times" at bounding box center [493, 93] width 5 height 12
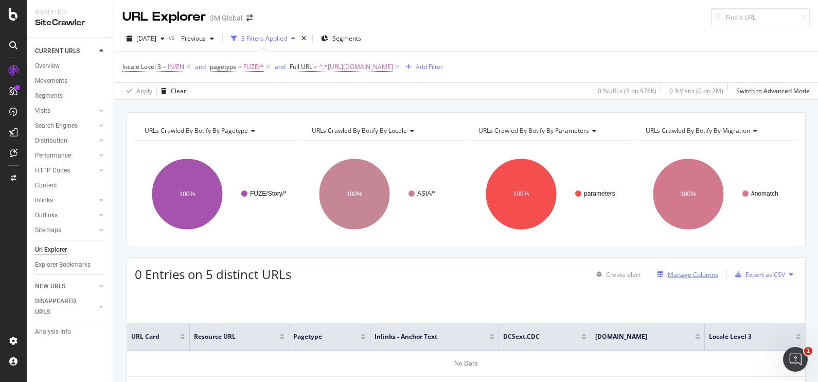
click at [680, 274] on div "Manage Columns" at bounding box center [692, 274] width 50 height 9
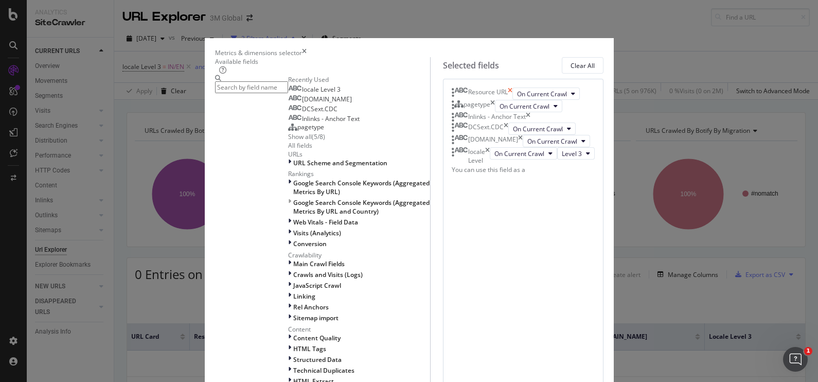
click at [512, 100] on icon "times" at bounding box center [509, 93] width 5 height 12
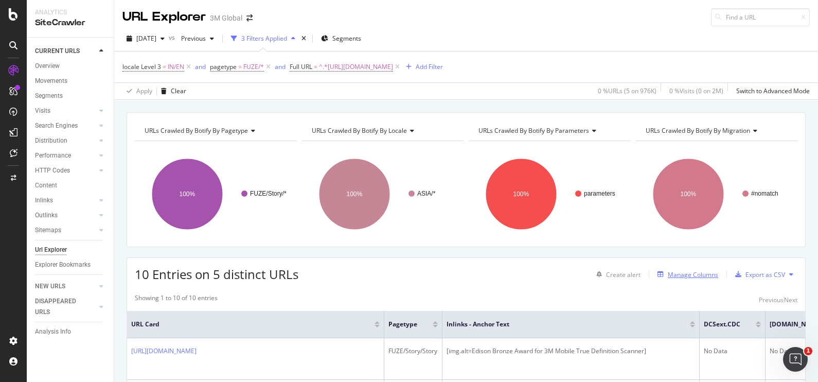
click at [678, 274] on div "Manage Columns" at bounding box center [692, 274] width 50 height 9
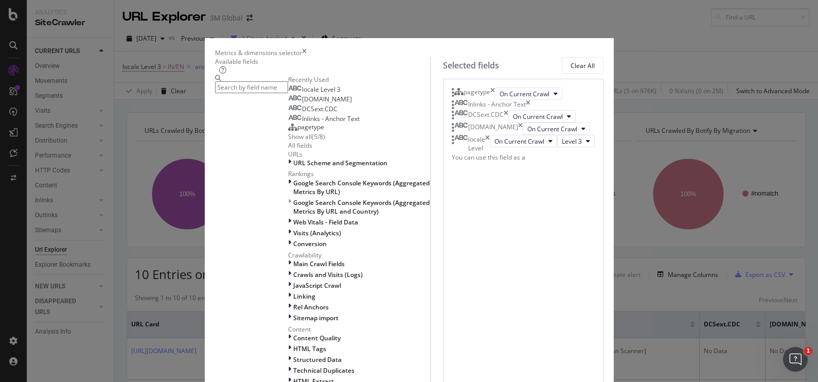
click at [280, 92] on input "modal" at bounding box center [251, 87] width 73 height 12
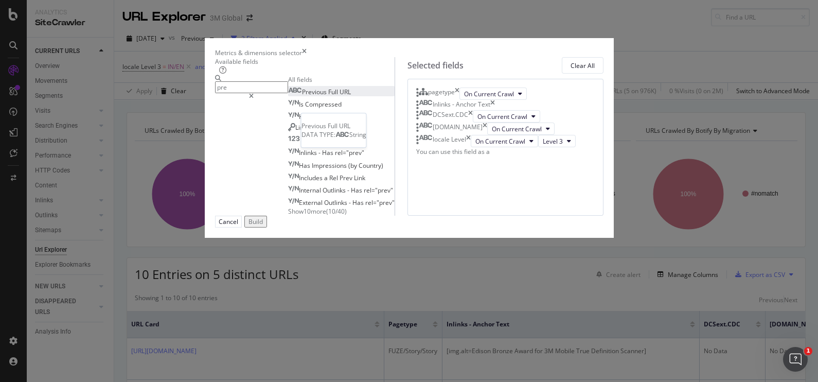
type input "pre"
click at [339, 96] on span "URL" at bounding box center [344, 91] width 11 height 9
click at [326, 215] on span "( 10 / 40 )" at bounding box center [336, 211] width 21 height 9
click at [288, 215] on span "Show 10 more" at bounding box center [307, 211] width 38 height 9
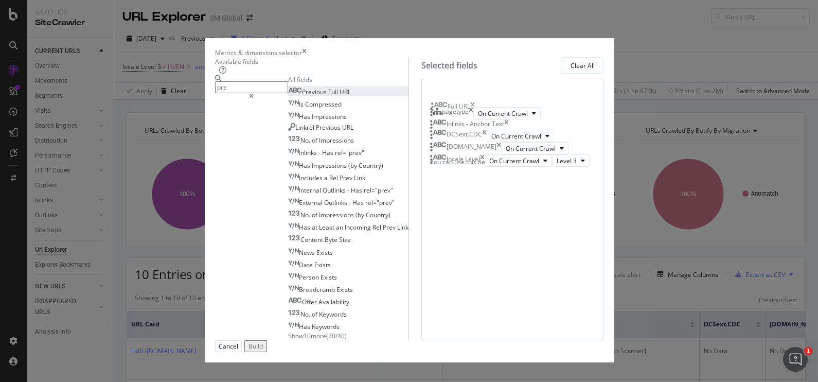
drag, startPoint x: 492, startPoint y: 278, endPoint x: 493, endPoint y: 110, distance: 168.1
click at [493, 110] on body "Analytics SiteCrawler CURRENT URLS Overview Movements Segments Visits Analysis …" at bounding box center [409, 191] width 818 height 382
click at [263, 347] on div "Build" at bounding box center [255, 345] width 14 height 9
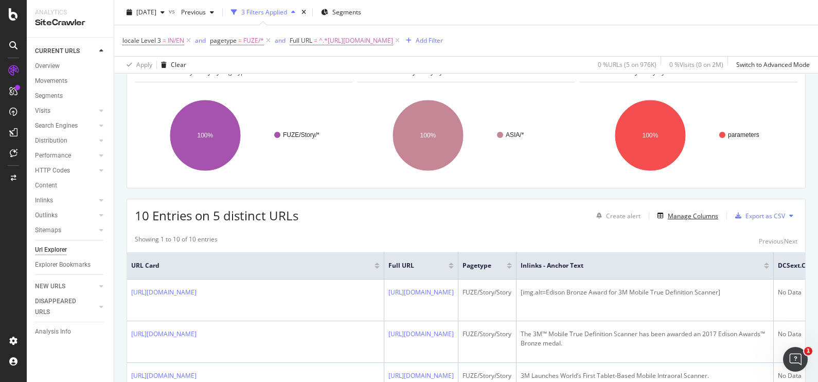
scroll to position [58, 0]
click at [683, 213] on div "Manage Columns" at bounding box center [692, 216] width 50 height 9
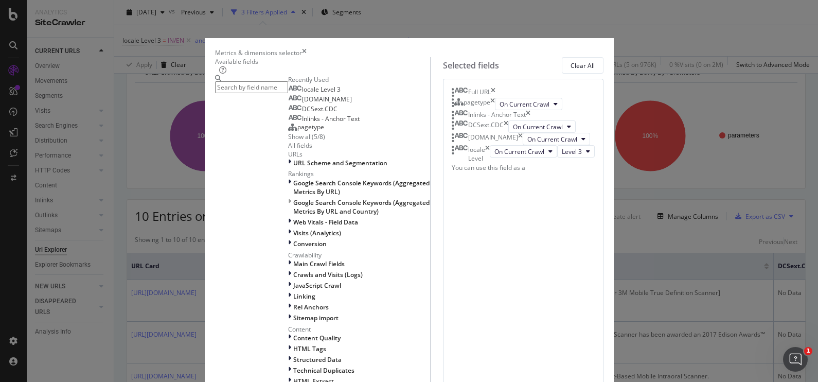
click at [283, 88] on input "modal" at bounding box center [251, 87] width 73 height 12
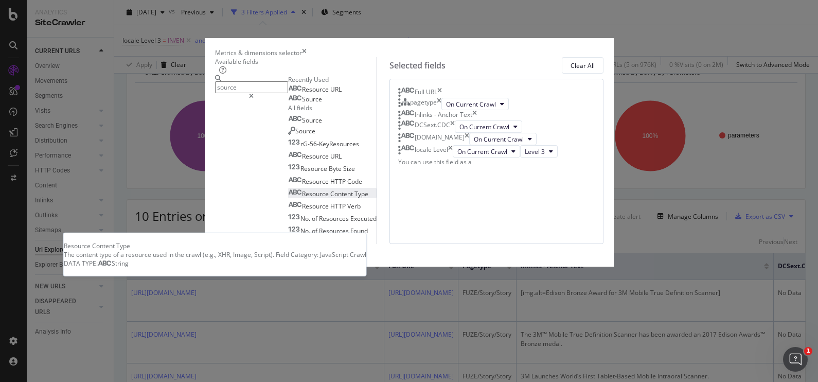
scroll to position [13, 0]
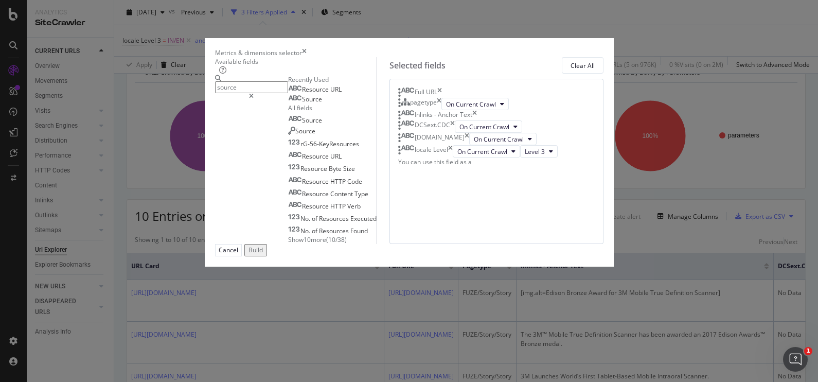
type input "source"
click at [288, 244] on span "Show 10 more" at bounding box center [307, 239] width 38 height 9
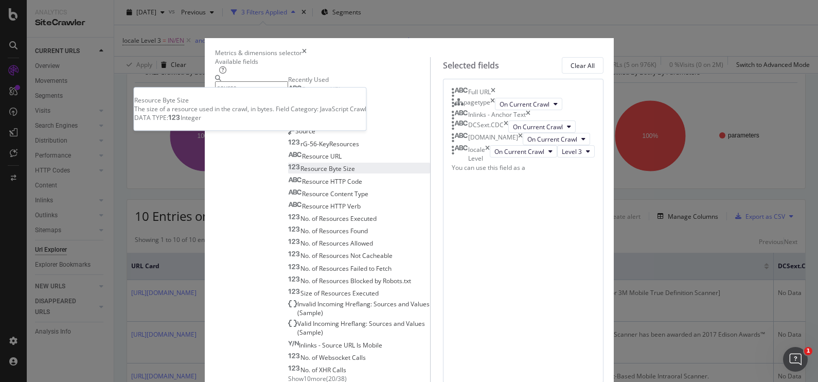
scroll to position [138, 0]
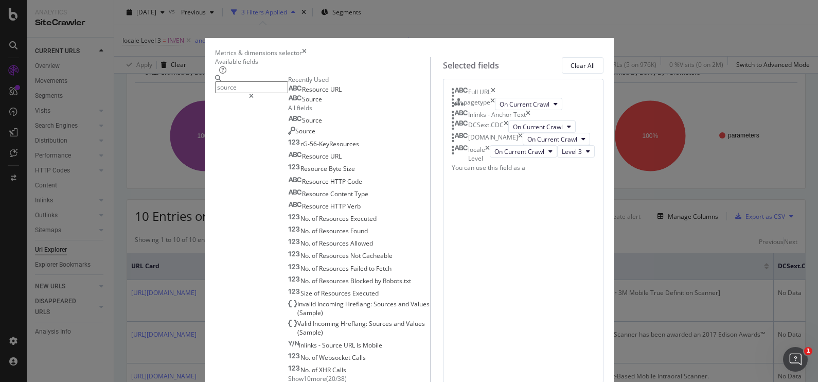
click at [288, 374] on span "Show 10 more" at bounding box center [307, 378] width 38 height 9
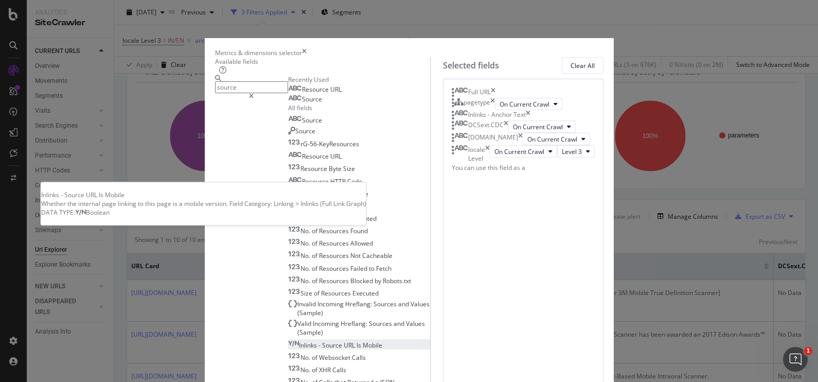
scroll to position [262, 0]
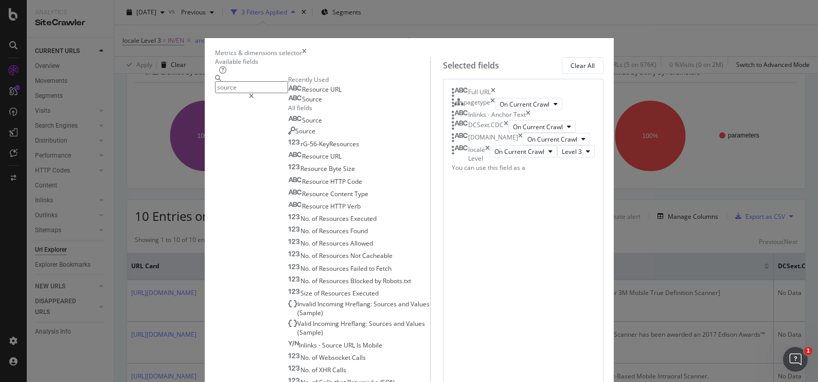
click at [295, 135] on span "Source" at bounding box center [305, 130] width 20 height 9
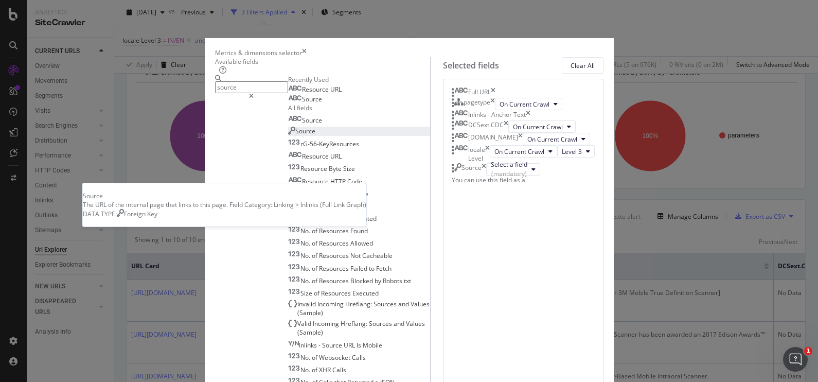
scroll to position [2, 0]
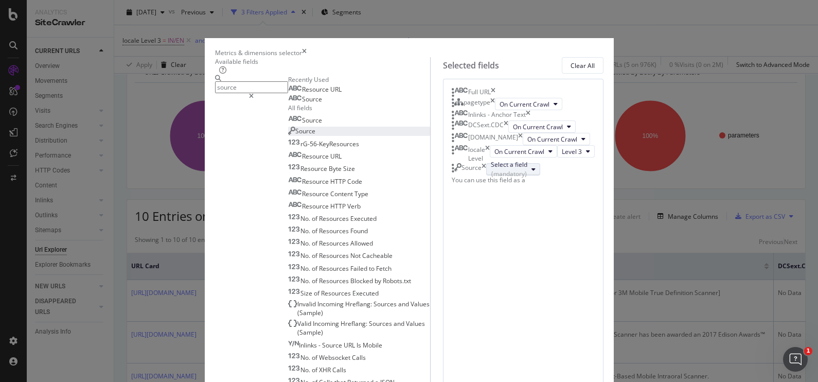
click at [527, 177] on div "Select a field (mandatory)" at bounding box center [509, 168] width 37 height 17
click at [443, 316] on div "Full URL pagetype On Current Crawl Inlinks - Anchor Text DCSext.CDC On Current …" at bounding box center [523, 337] width 160 height 516
click at [486, 175] on icon "times" at bounding box center [483, 169] width 5 height 12
click at [288, 103] on div "Source" at bounding box center [305, 99] width 34 height 8
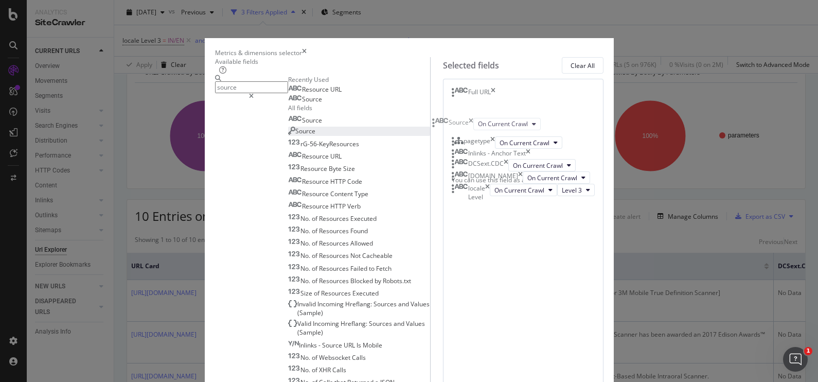
drag, startPoint x: 515, startPoint y: 293, endPoint x: 515, endPoint y: 126, distance: 167.1
click at [515, 126] on body "Analytics SiteCrawler CURRENT URLS Overview Movements Segments Visits Analysis …" at bounding box center [409, 191] width 818 height 382
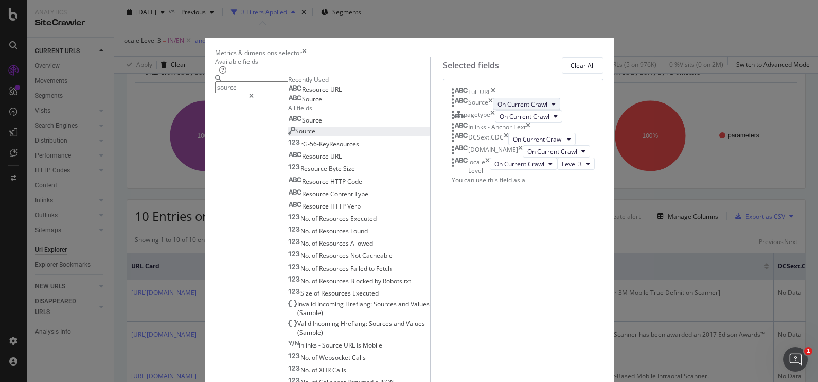
click at [493, 110] on button "On Current Crawl" at bounding box center [526, 104] width 67 height 12
click at [527, 110] on div "Source On Current Crawl" at bounding box center [522, 104] width 143 height 12
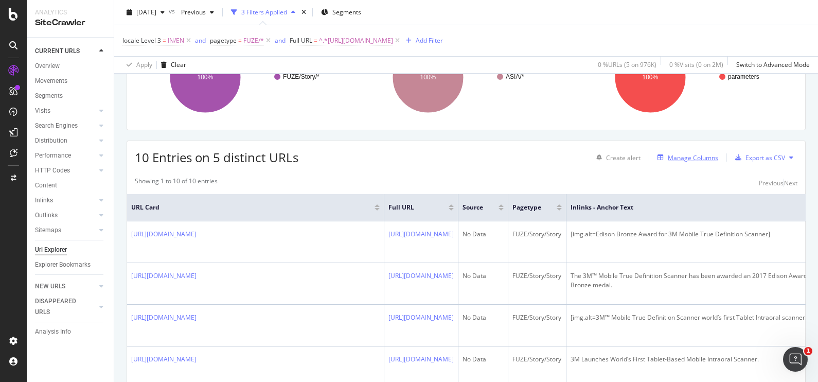
scroll to position [116, 0]
click at [688, 159] on div "Manage Columns" at bounding box center [692, 158] width 50 height 9
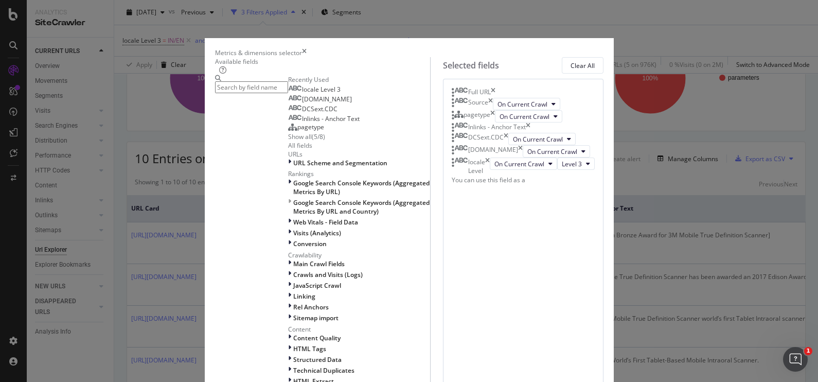
click at [493, 110] on div "Source" at bounding box center [471, 104] width 41 height 12
click at [493, 110] on icon "times" at bounding box center [490, 104] width 5 height 12
click at [288, 167] on icon "modal" at bounding box center [289, 162] width 3 height 9
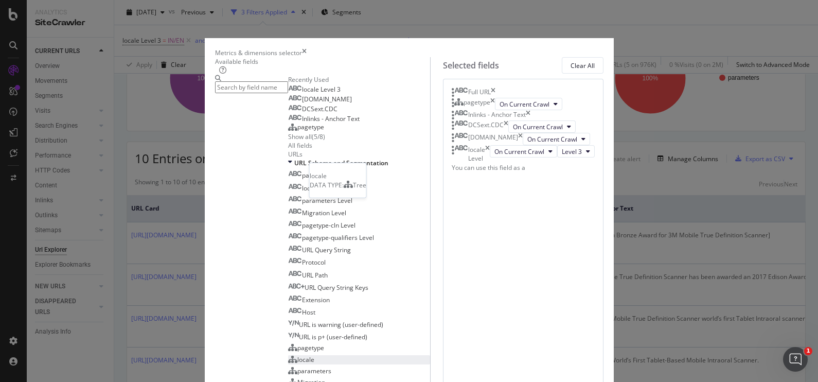
scroll to position [280, 0]
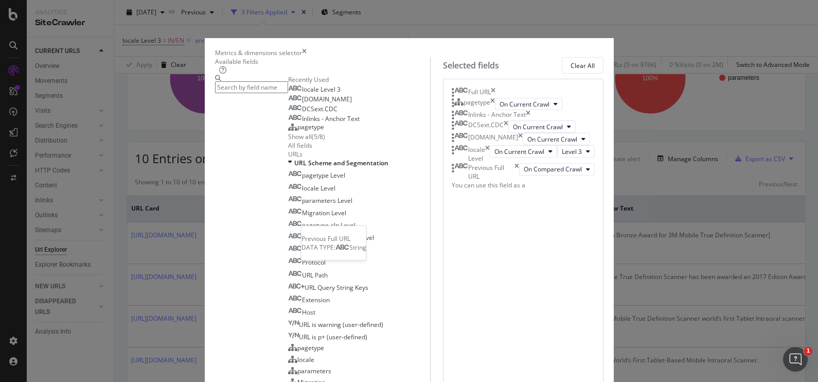
scroll to position [4, 0]
click at [519, 180] on icon "times" at bounding box center [516, 171] width 5 height 17
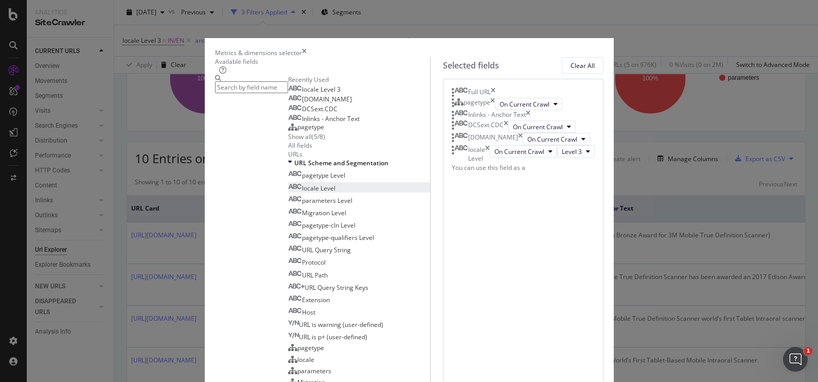
scroll to position [524, 0]
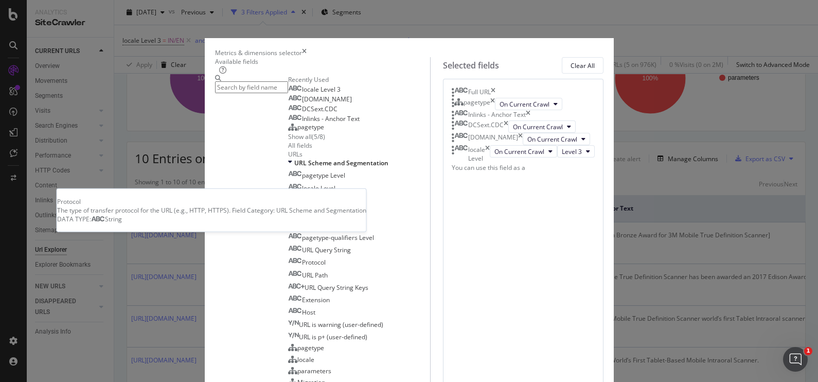
scroll to position [145, 0]
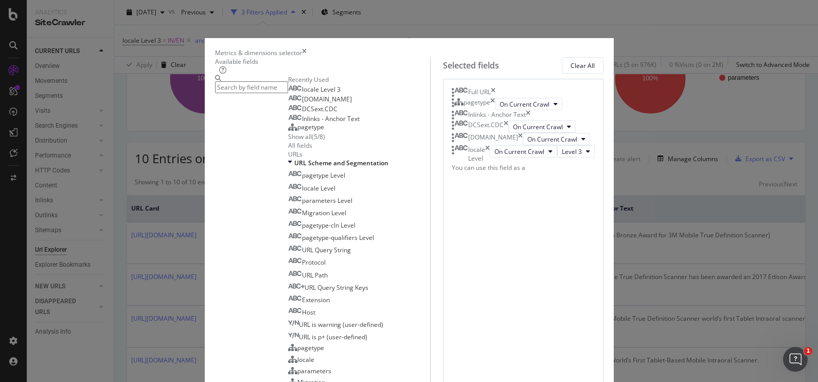
click at [247, 93] on input "modal" at bounding box center [251, 87] width 73 height 12
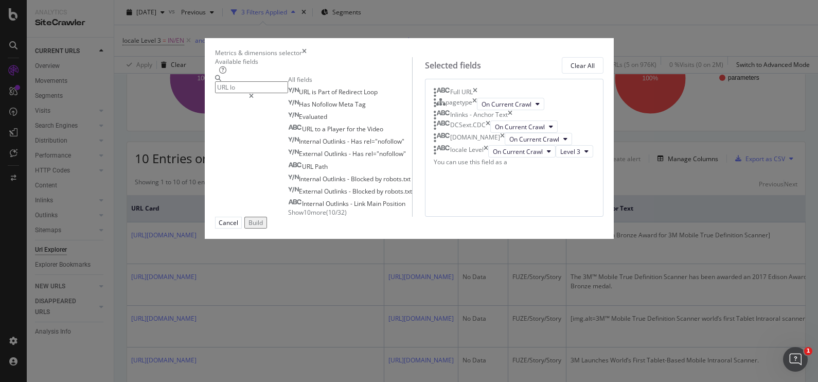
scroll to position [0, 0]
click at [288, 216] on span "Show 10 more" at bounding box center [307, 212] width 38 height 9
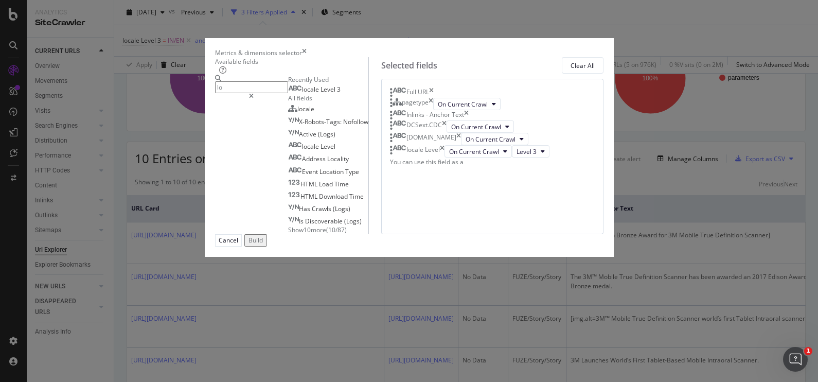
click at [288, 234] on span "Show 10 more" at bounding box center [307, 229] width 38 height 9
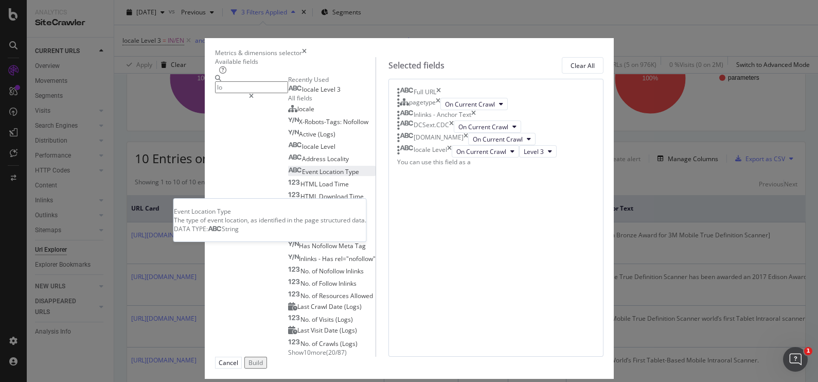
scroll to position [126, 0]
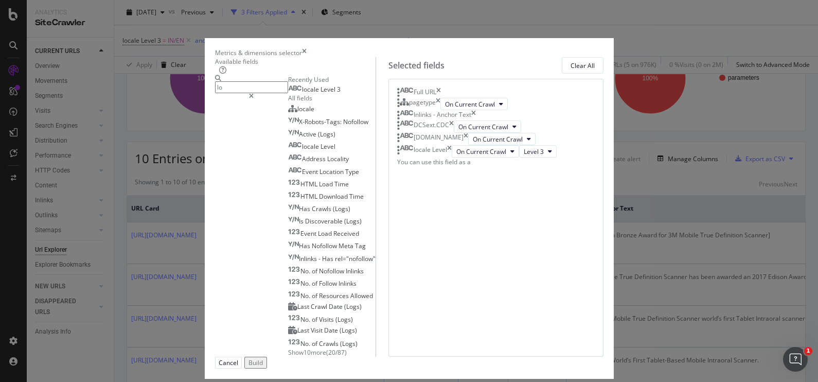
click at [288, 348] on span "Show 10 more" at bounding box center [307, 352] width 38 height 9
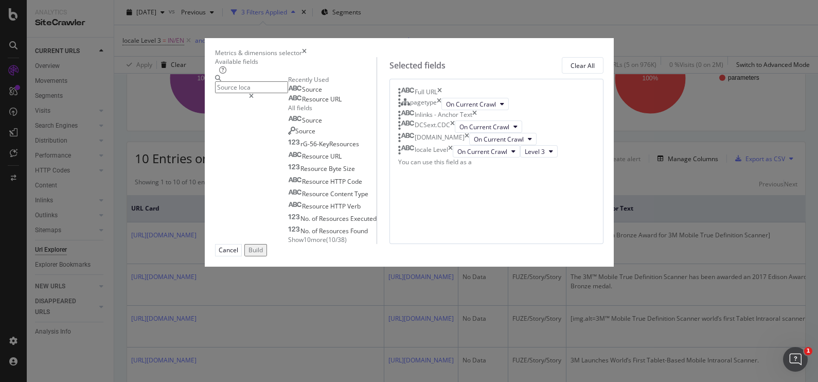
scroll to position [0, 0]
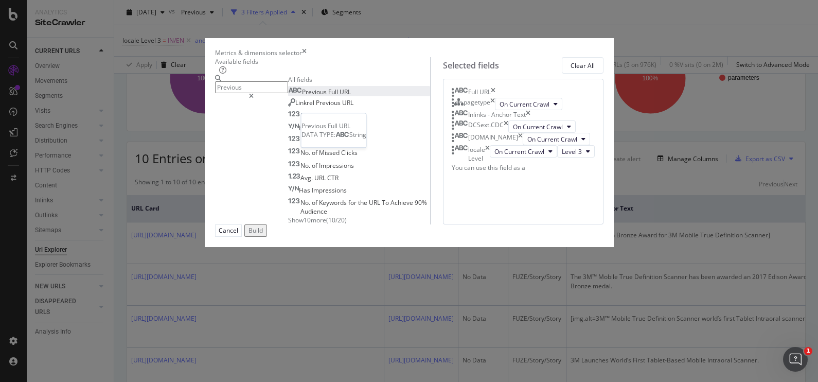
type input "Previous"
click at [328, 96] on span "Full" at bounding box center [333, 91] width 11 height 9
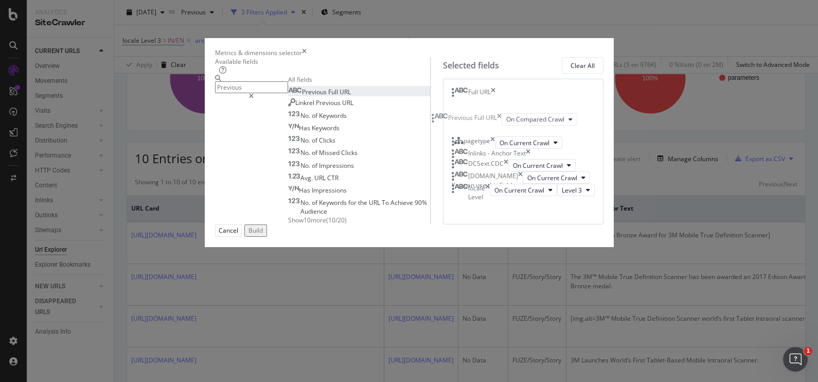
drag, startPoint x: 505, startPoint y: 295, endPoint x: 506, endPoint y: 123, distance: 171.7
click at [506, 123] on body "Analytics SiteCrawler CURRENT URLS Overview Movements Segments Visits Analysis …" at bounding box center [409, 191] width 818 height 382
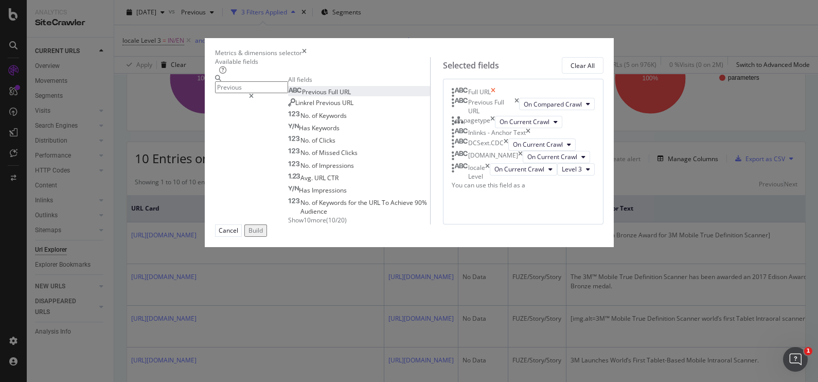
click at [495, 98] on icon "times" at bounding box center [493, 92] width 5 height 10
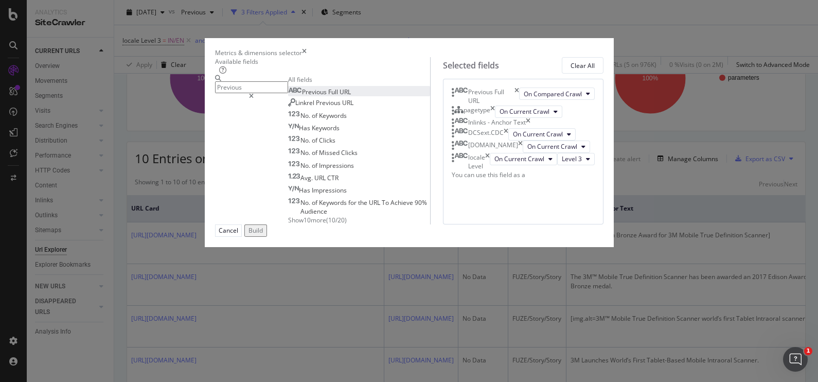
click at [263, 234] on div "Build" at bounding box center [255, 230] width 14 height 9
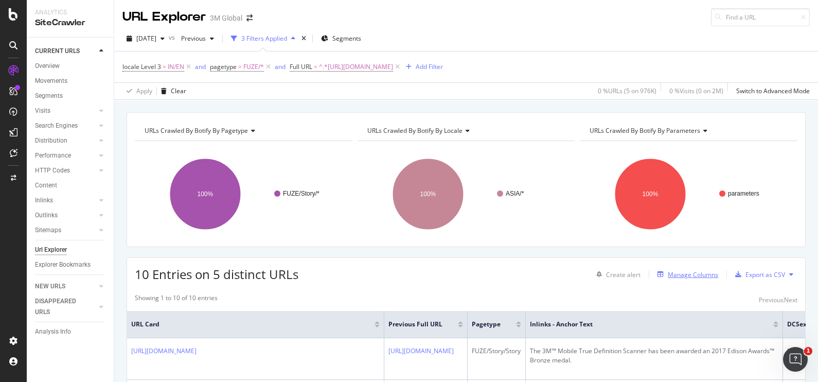
click at [688, 274] on div "Manage Columns" at bounding box center [692, 274] width 50 height 9
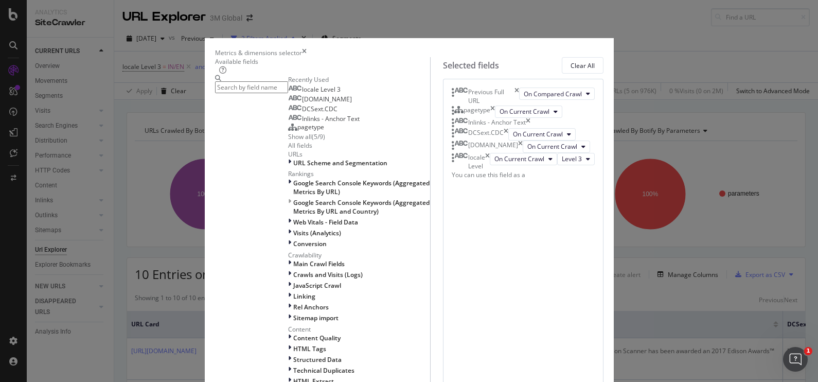
click at [306, 48] on icon "times" at bounding box center [304, 52] width 5 height 9
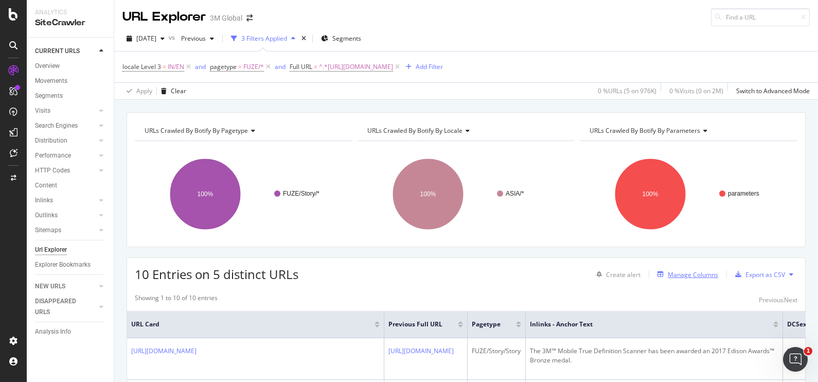
click at [675, 276] on div "Manage Columns" at bounding box center [692, 274] width 50 height 9
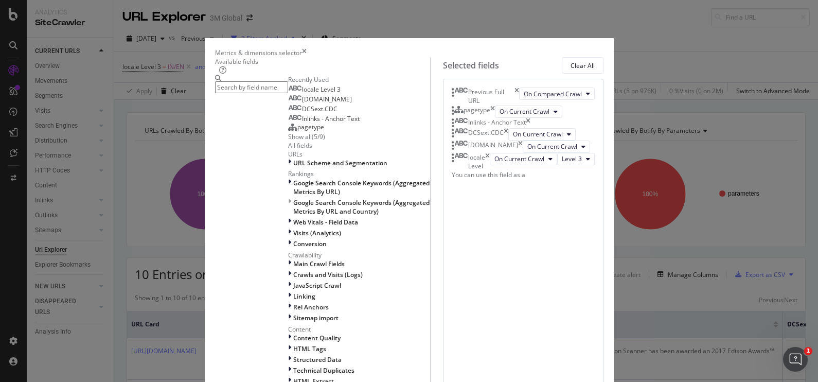
click at [288, 93] on input "modal" at bounding box center [251, 87] width 73 height 12
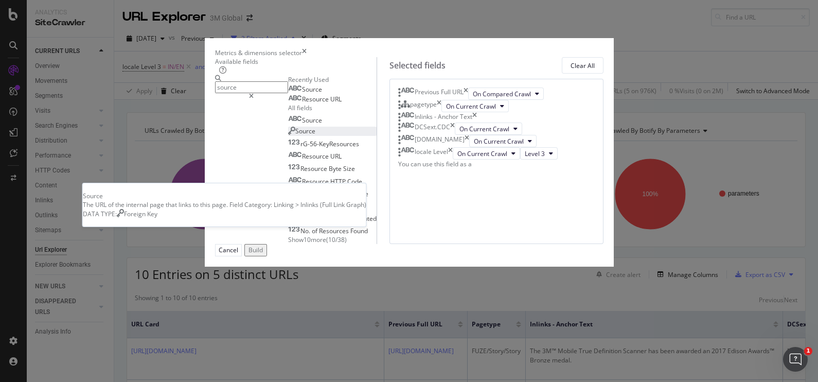
type input "source"
click at [295, 135] on span "Source" at bounding box center [305, 130] width 20 height 9
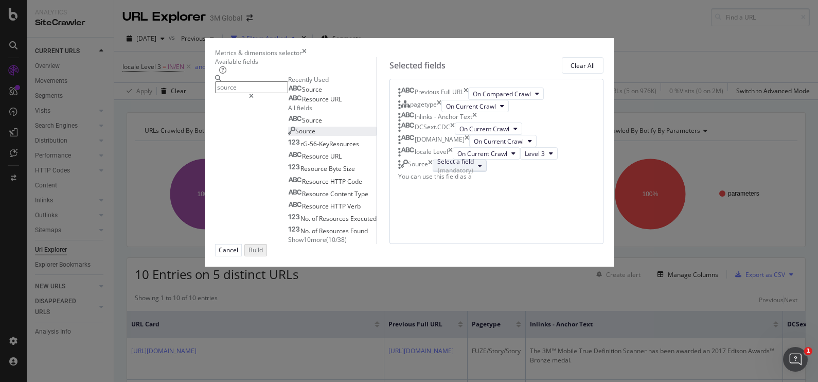
click at [474, 174] on div "Select a field (mandatory)" at bounding box center [455, 165] width 37 height 17
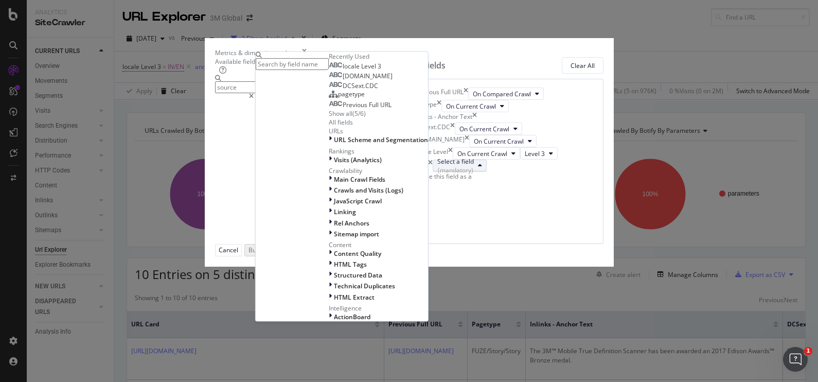
click at [352, 118] on div "Show all" at bounding box center [341, 113] width 24 height 9
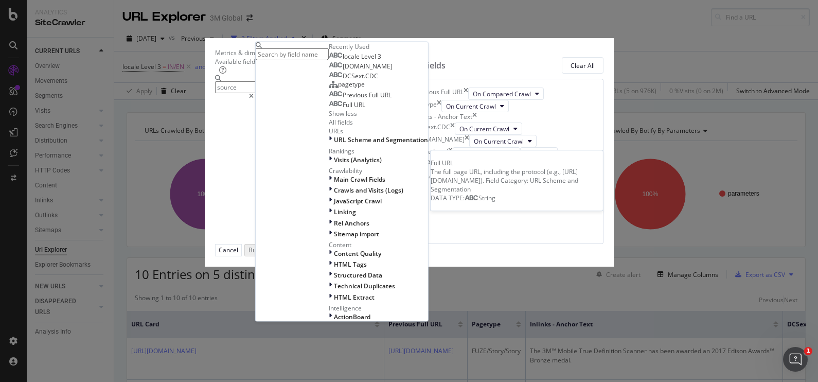
click at [365, 109] on span "Full URL" at bounding box center [353, 104] width 23 height 9
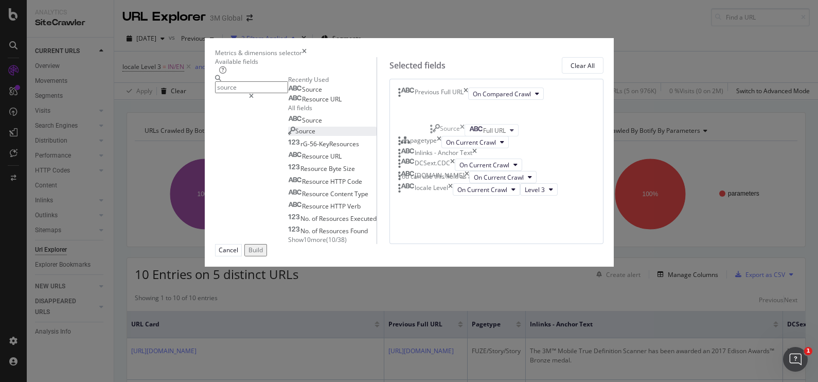
drag, startPoint x: 530, startPoint y: 300, endPoint x: 530, endPoint y: 136, distance: 163.5
click at [530, 136] on body "Analytics SiteCrawler CURRENT URLS Overview Movements Segments Visits Analysis …" at bounding box center [409, 191] width 818 height 382
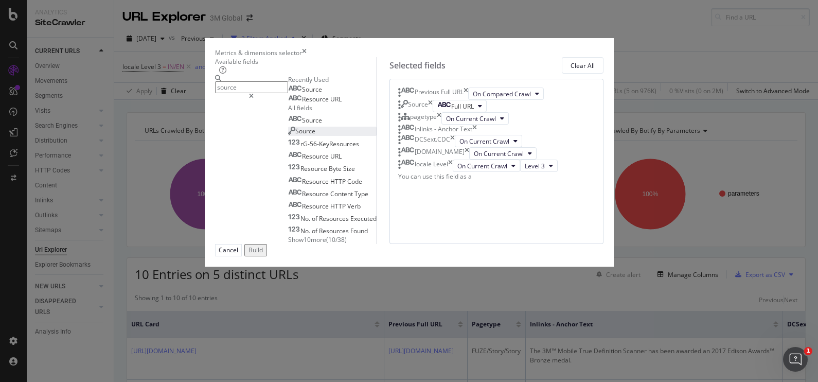
scroll to position [0, 0]
click at [468, 100] on icon "times" at bounding box center [465, 93] width 5 height 12
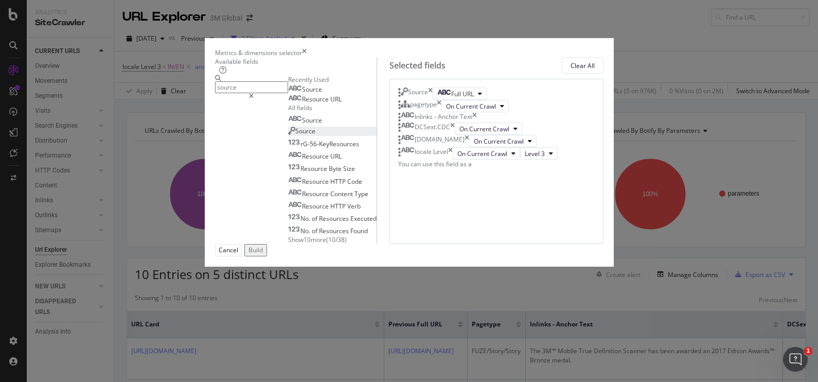
click at [263, 254] on div "Build" at bounding box center [255, 249] width 14 height 9
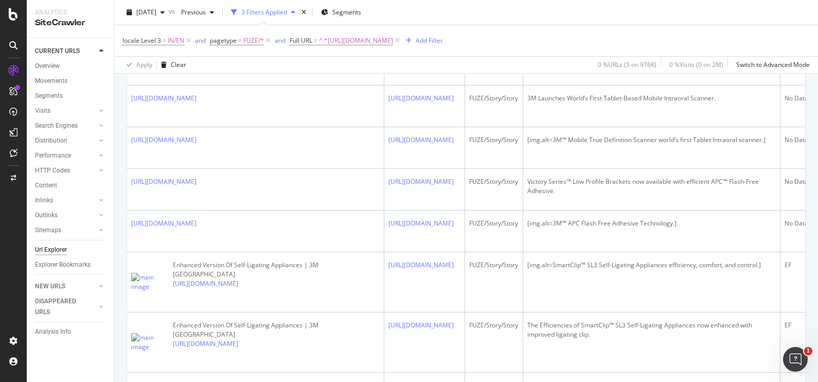
scroll to position [337, 0]
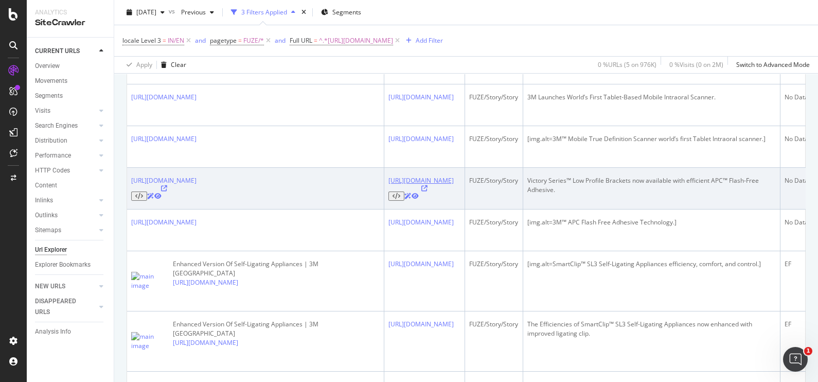
drag, startPoint x: 385, startPoint y: 206, endPoint x: 427, endPoint y: 217, distance: 44.3
click at [427, 209] on td "[URL][DOMAIN_NAME]" at bounding box center [424, 189] width 81 height 42
copy link "[URL][DOMAIN_NAME]"
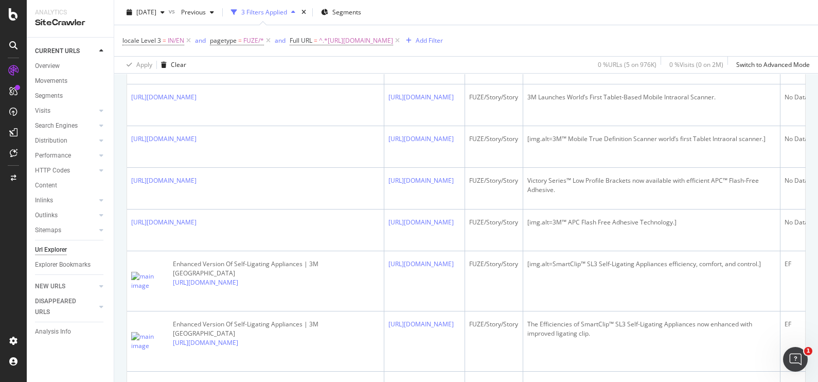
click at [438, 66] on div "Apply Clear 0 % URLs ( 5 on 976K ) 0 % Visits ( 0 on 2M ) Switch to Advanced Mo…" at bounding box center [465, 64] width 703 height 17
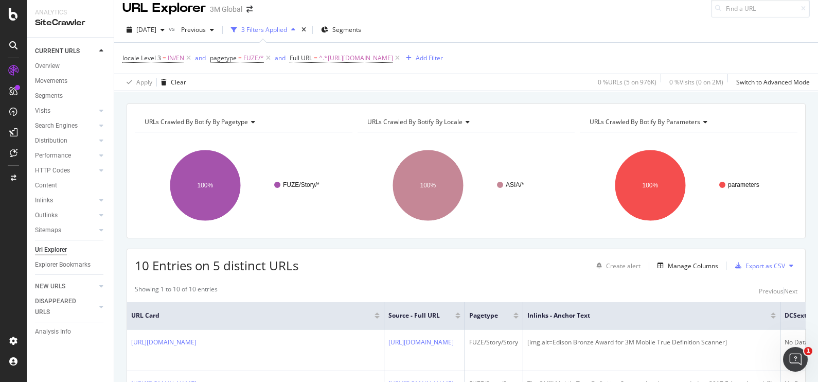
scroll to position [0, 0]
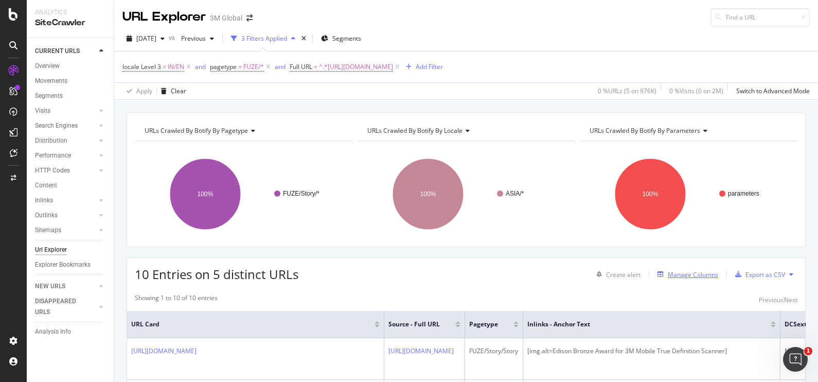
click at [676, 274] on div "Manage Columns" at bounding box center [692, 274] width 50 height 9
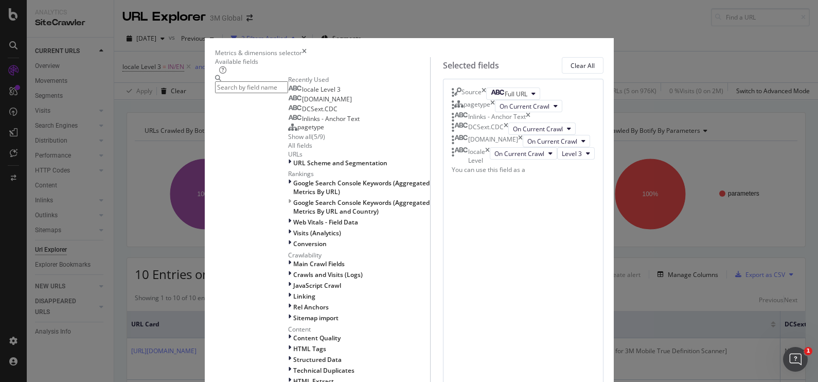
click at [306, 48] on icon "times" at bounding box center [304, 52] width 5 height 9
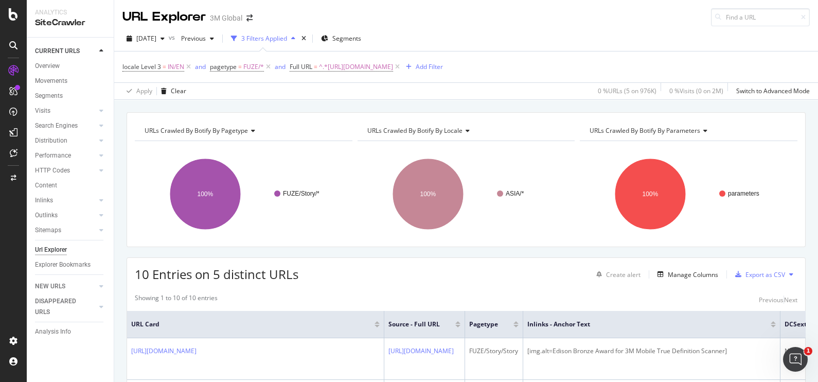
click at [87, 359] on div "CURRENT URLS Overview Movements Segments Visits Analysis Orphan URLs Search Eng…" at bounding box center [70, 210] width 87 height 344
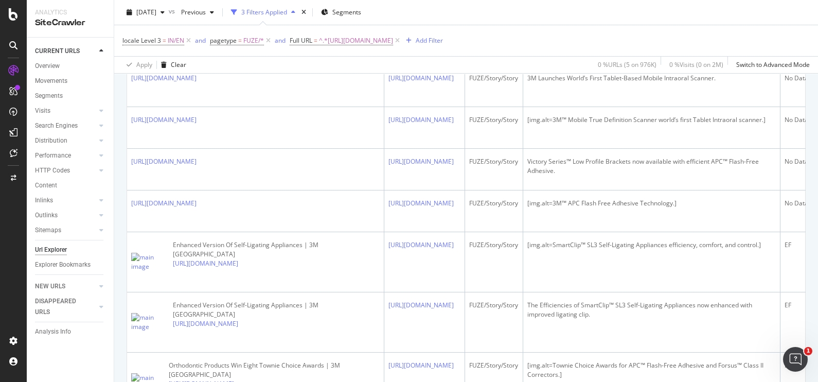
scroll to position [358, 0]
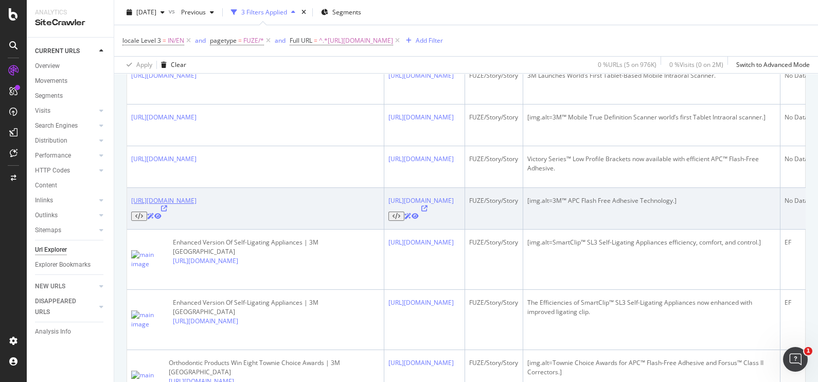
drag, startPoint x: 128, startPoint y: 231, endPoint x: 221, endPoint y: 252, distance: 95.8
click at [221, 229] on td "[URL][DOMAIN_NAME]" at bounding box center [255, 209] width 257 height 42
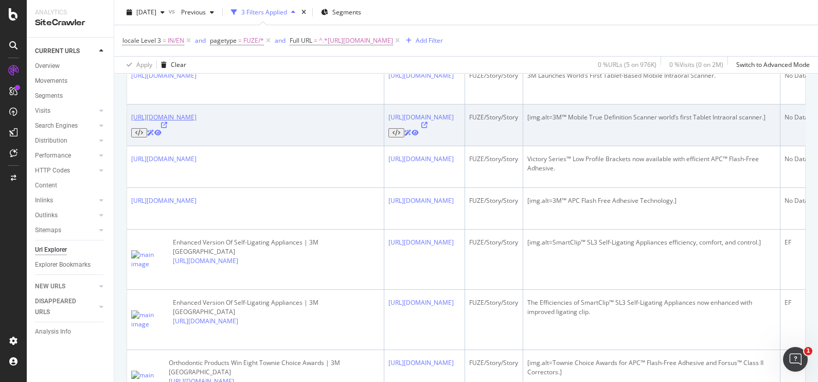
drag, startPoint x: 221, startPoint y: 252, endPoint x: 221, endPoint y: 153, distance: 98.7
click at [221, 146] on td "[URL][DOMAIN_NAME]" at bounding box center [255, 125] width 257 height 42
copy link "[URL][DOMAIN_NAME]"
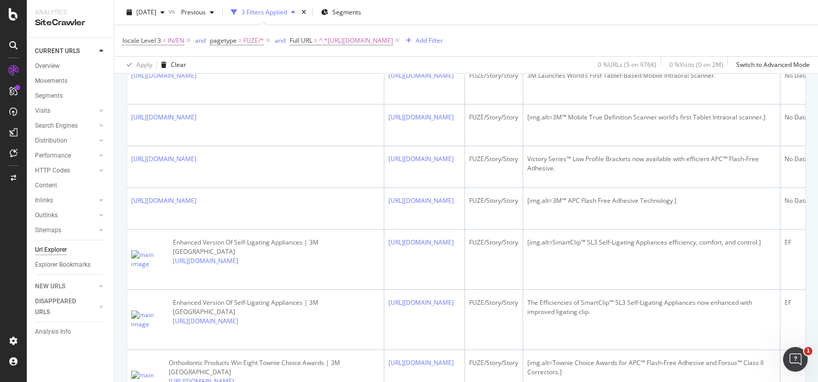
click at [118, 159] on div "URLs Crawled By Botify By pagetype Chart (by Value) Table Expand Export as CSV …" at bounding box center [465, 141] width 703 height 775
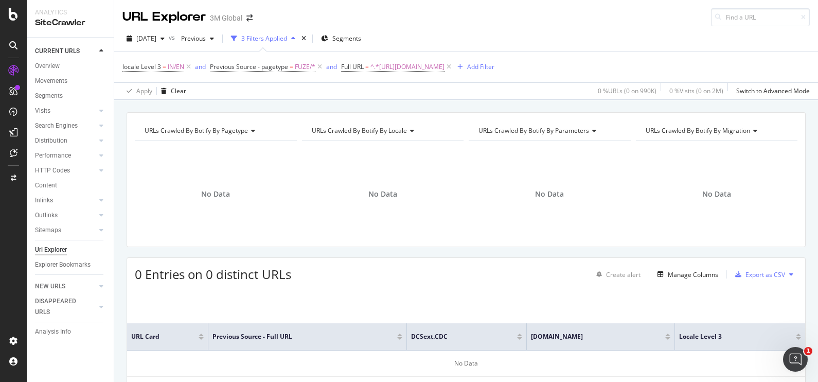
scroll to position [65, 0]
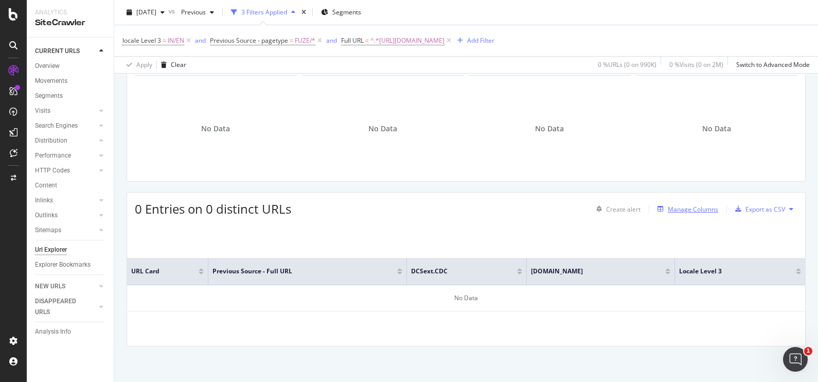
click at [679, 206] on div "Manage Columns" at bounding box center [692, 209] width 50 height 9
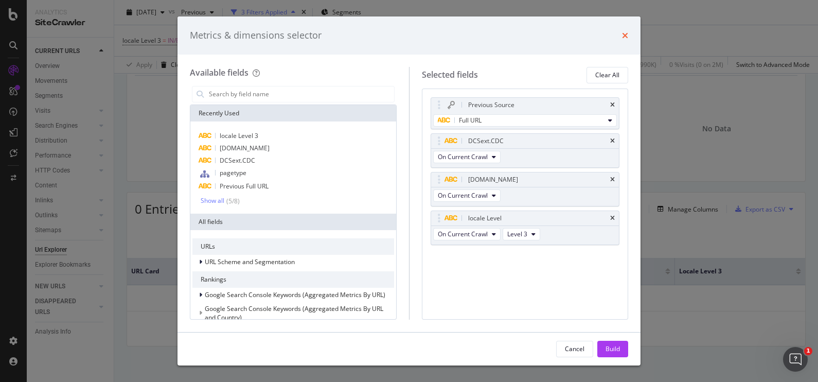
click at [625, 39] on icon "times" at bounding box center [625, 35] width 6 height 8
